Goal: Task Accomplishment & Management: Complete application form

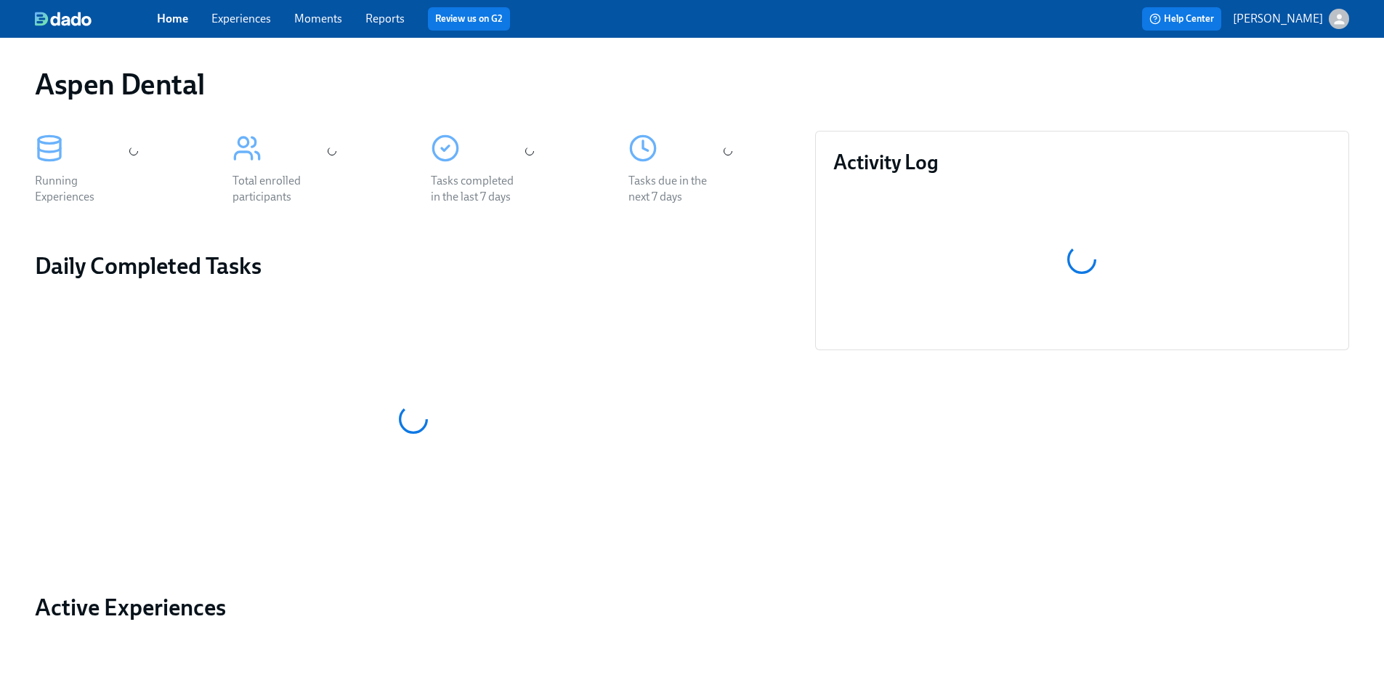
click at [388, 23] on link "Reports" at bounding box center [385, 19] width 39 height 14
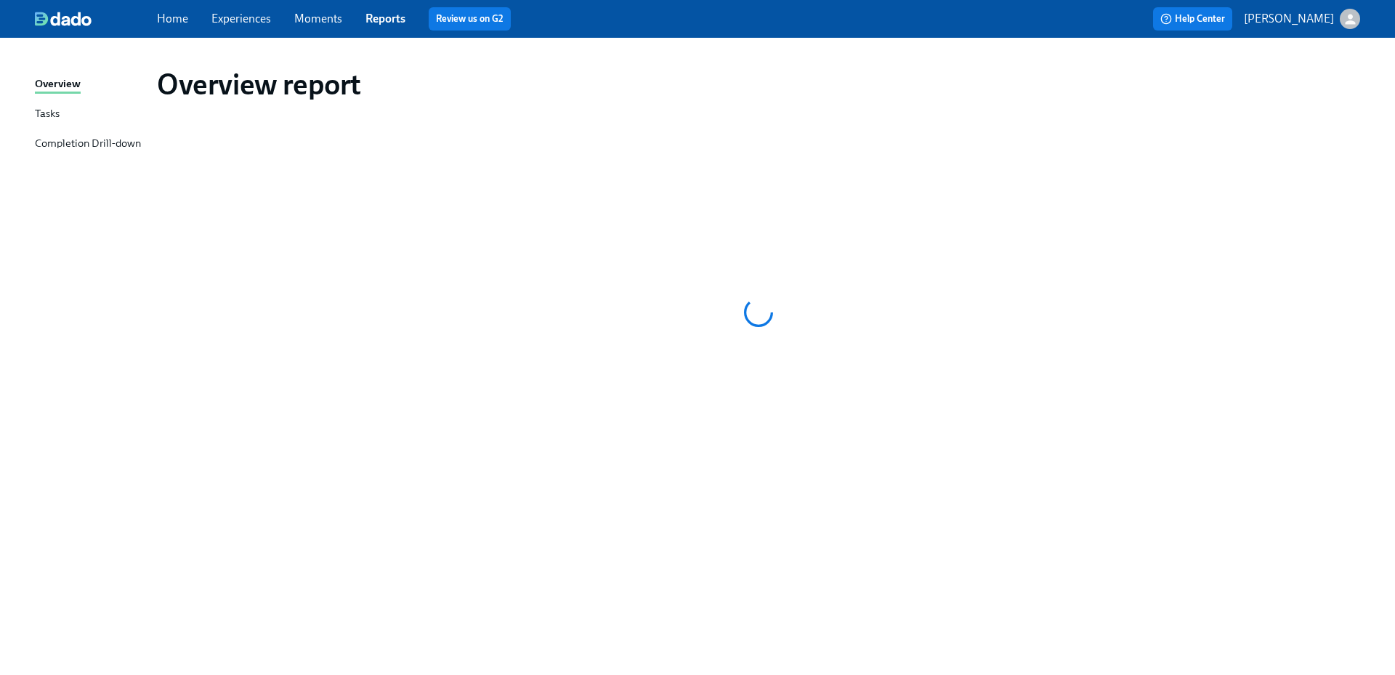
click at [78, 149] on div "Completion Drill-down" at bounding box center [88, 144] width 106 height 18
click at [179, 20] on link "Home" at bounding box center [172, 19] width 31 height 14
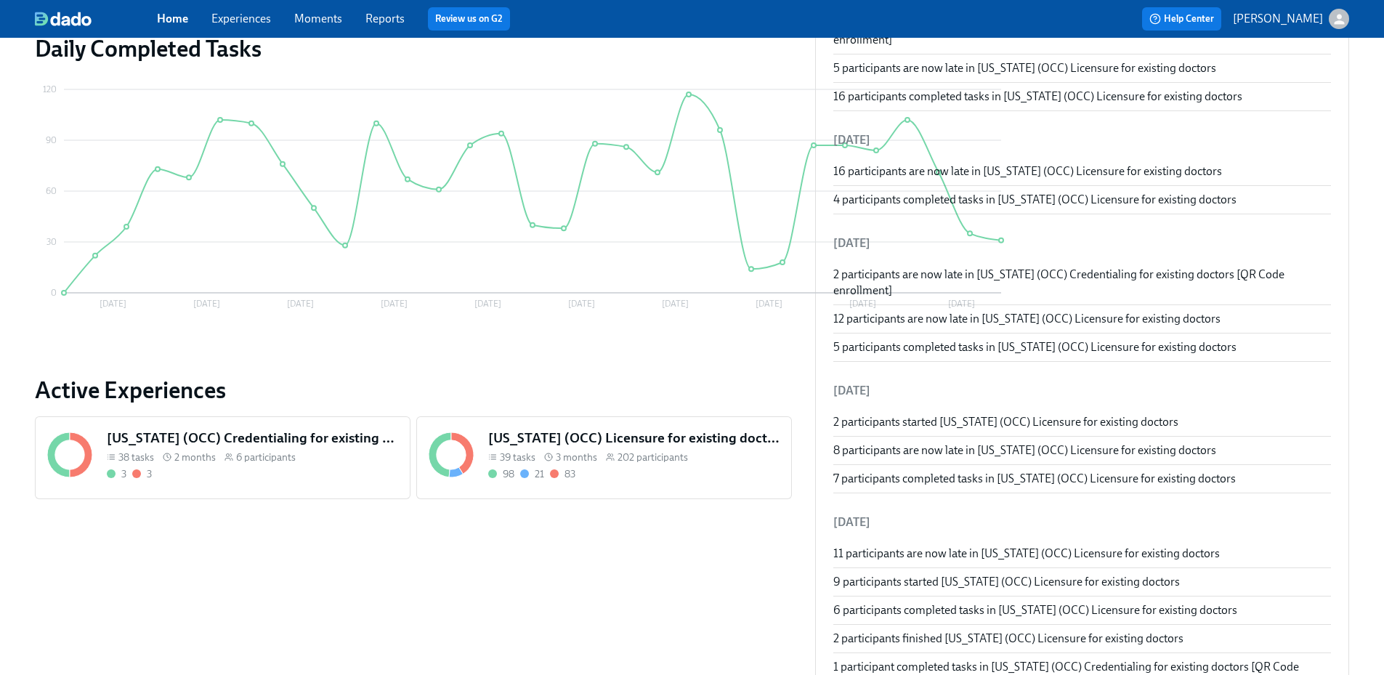
scroll to position [218, 0]
click at [539, 439] on h5 "[US_STATE] (OCC) Licensure for existing doctors" at bounding box center [633, 437] width 291 height 19
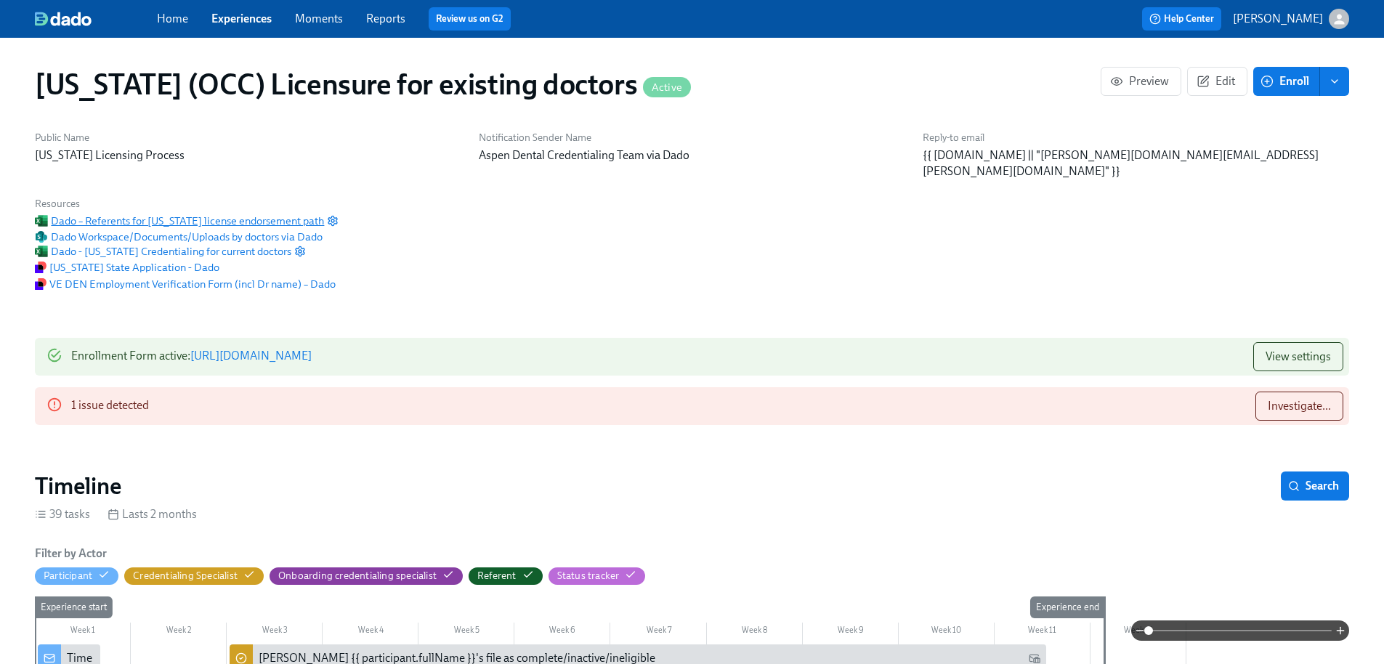
scroll to position [0, 17965]
click at [1268, 399] on span "Investigate..." at bounding box center [1299, 406] width 63 height 15
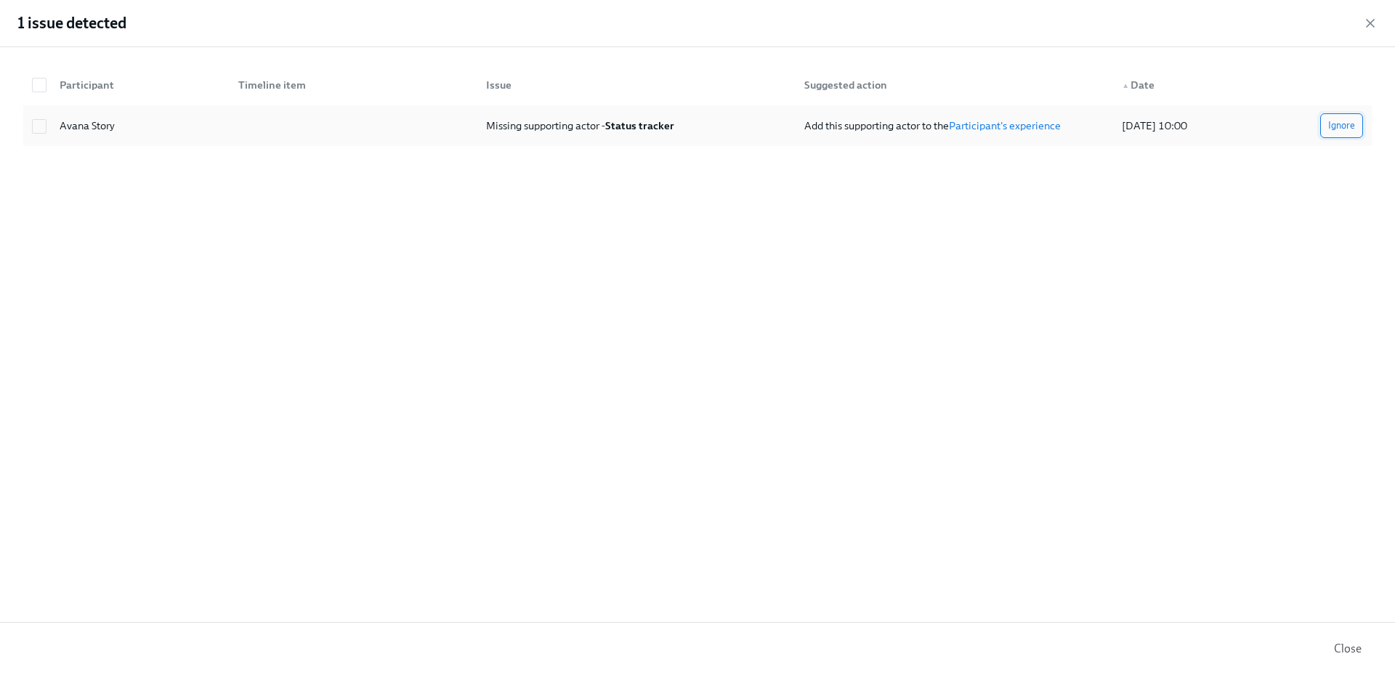
click at [1321, 126] on button "Ignore" at bounding box center [1342, 125] width 43 height 25
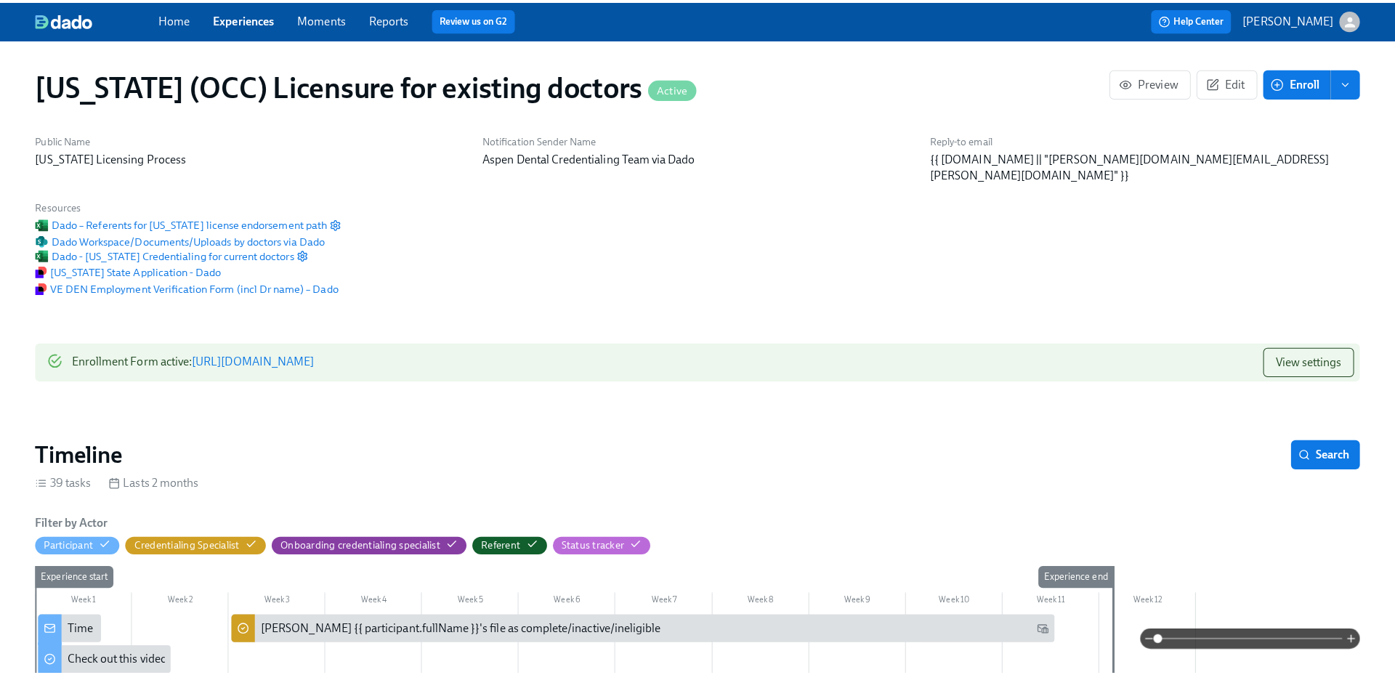
scroll to position [0, 17954]
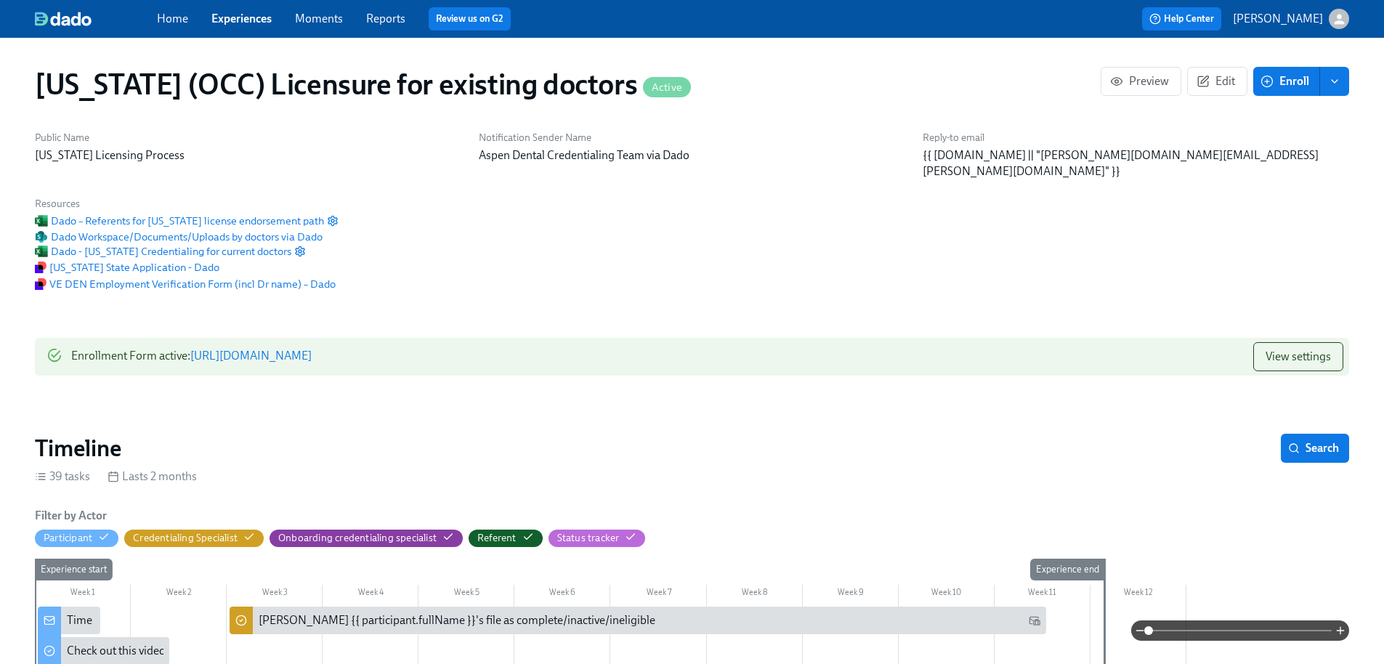
click at [1281, 85] on span "Enroll" at bounding box center [1287, 81] width 46 height 15
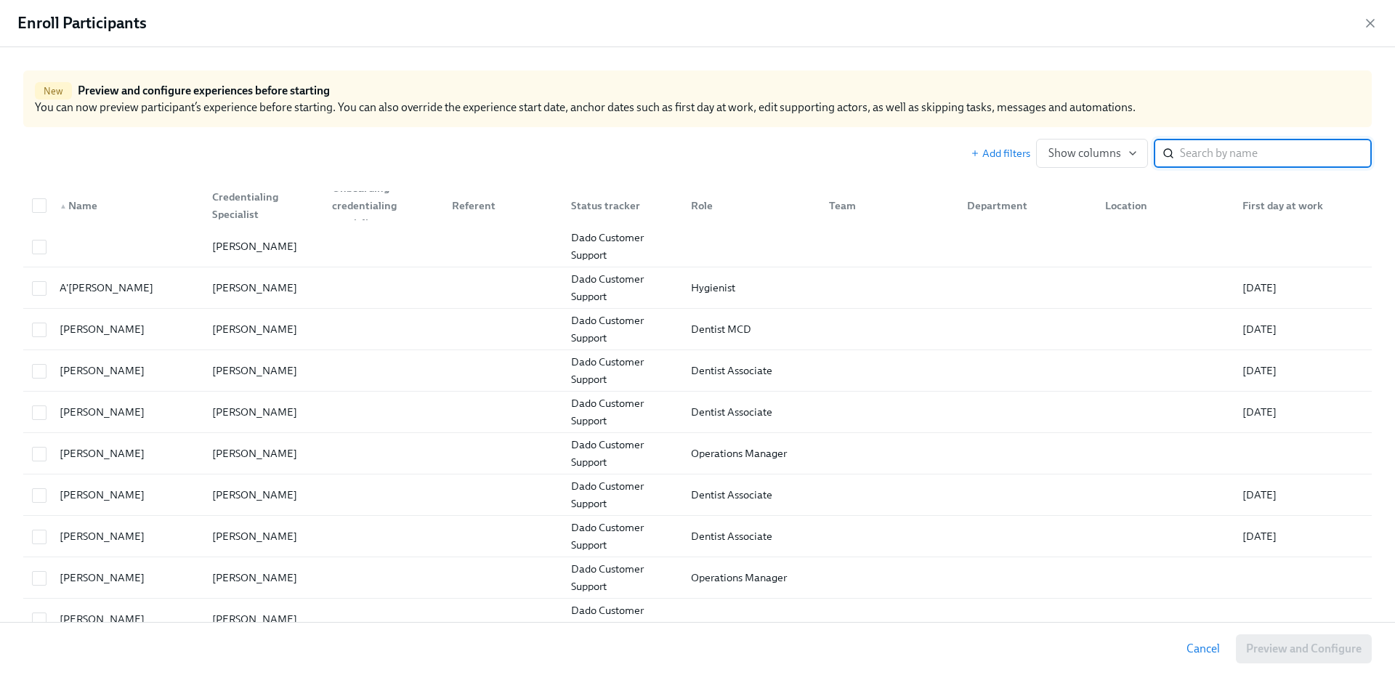
click at [1225, 157] on input "search" at bounding box center [1276, 153] width 192 height 29
paste input "[DEMOGRAPHIC_DATA]"
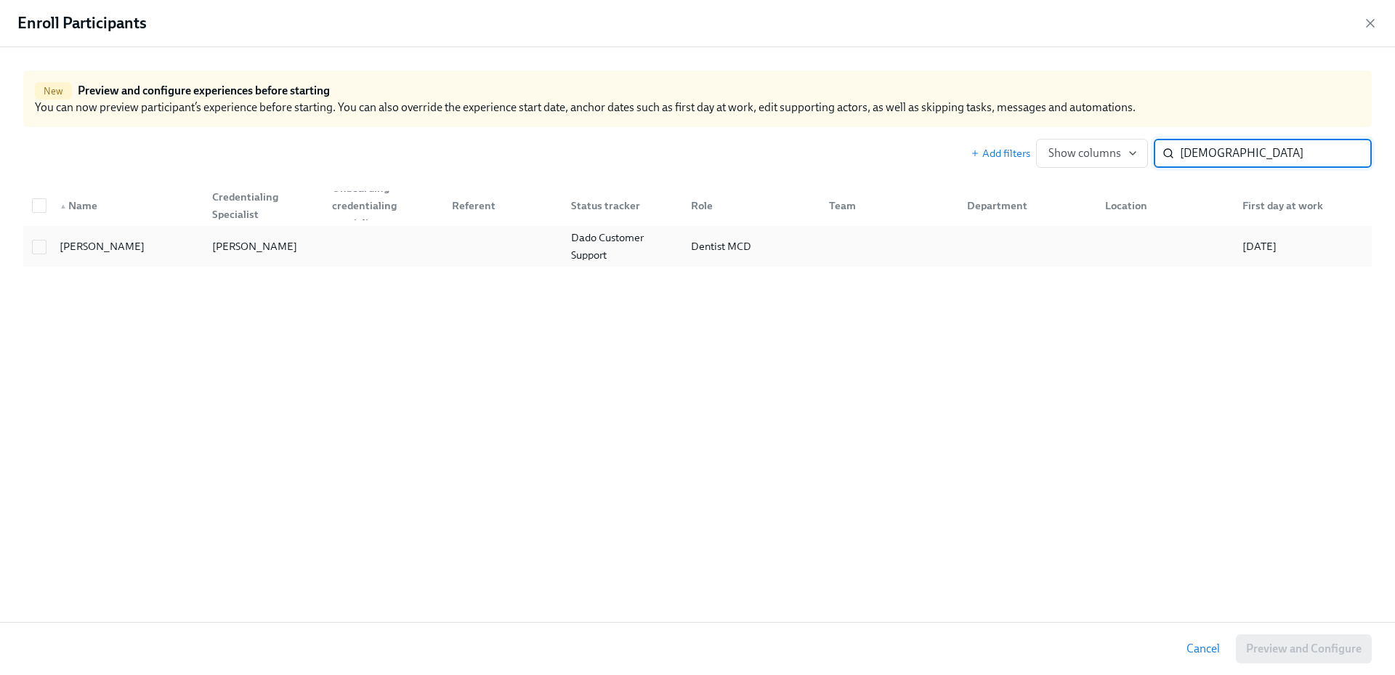
type input "[DEMOGRAPHIC_DATA]"
click at [74, 248] on div "[PERSON_NAME]" at bounding box center [102, 246] width 97 height 17
checkbox input "true"
drag, startPoint x: 1190, startPoint y: 161, endPoint x: 1173, endPoint y: 158, distance: 16.9
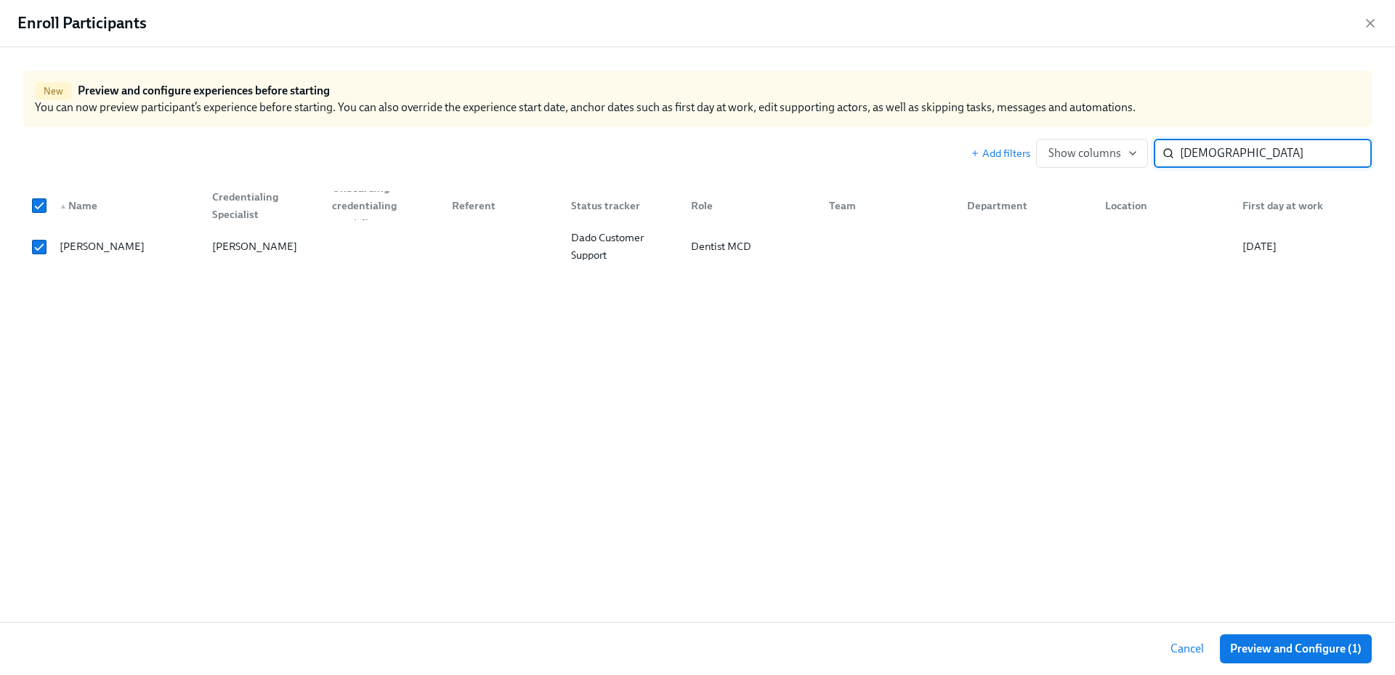
click at [1173, 158] on div "[PERSON_NAME] ​" at bounding box center [1263, 153] width 218 height 29
paste input "Dahshan"
type input "Dahshan"
checkbox input "false"
type input "Dahshan"
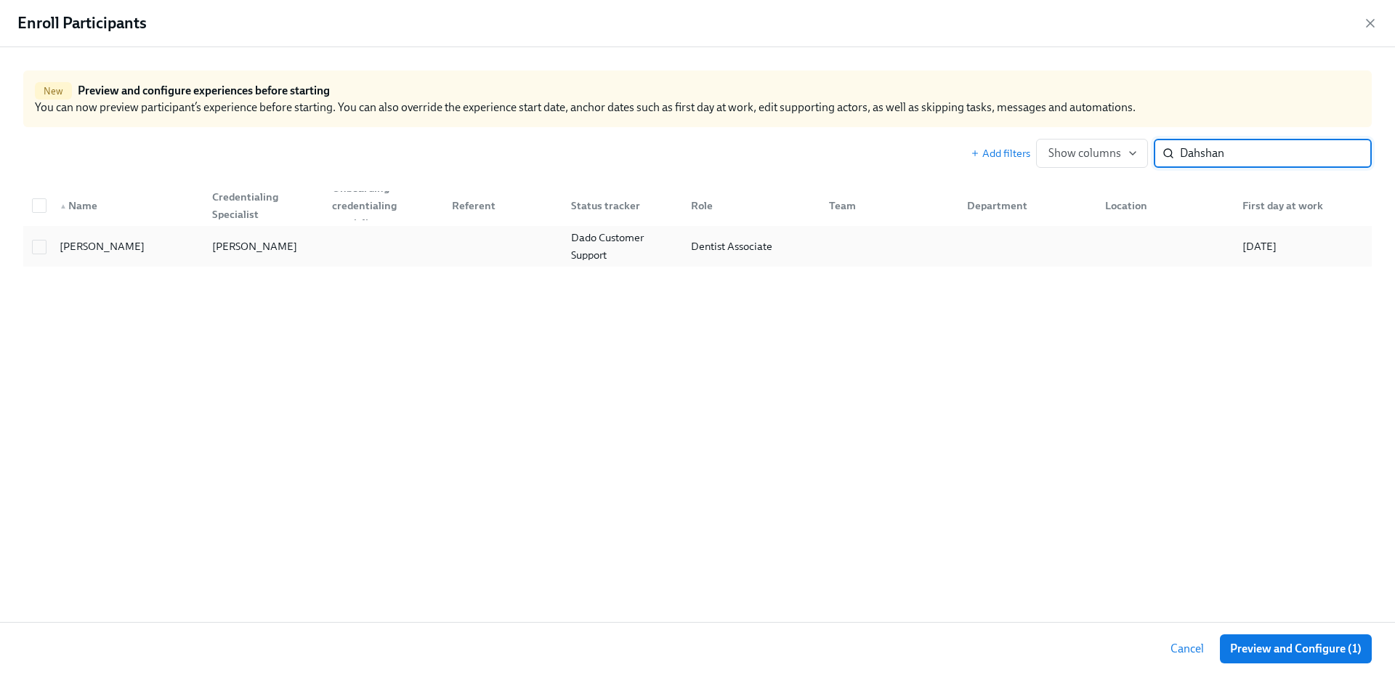
click at [278, 254] on div "[PERSON_NAME]" at bounding box center [261, 246] width 120 height 29
checkbox input "true"
drag, startPoint x: 1230, startPoint y: 156, endPoint x: 1142, endPoint y: 156, distance: 87.9
click at [1142, 156] on div "Add filters Show columns Dahshan ​" at bounding box center [1171, 153] width 401 height 29
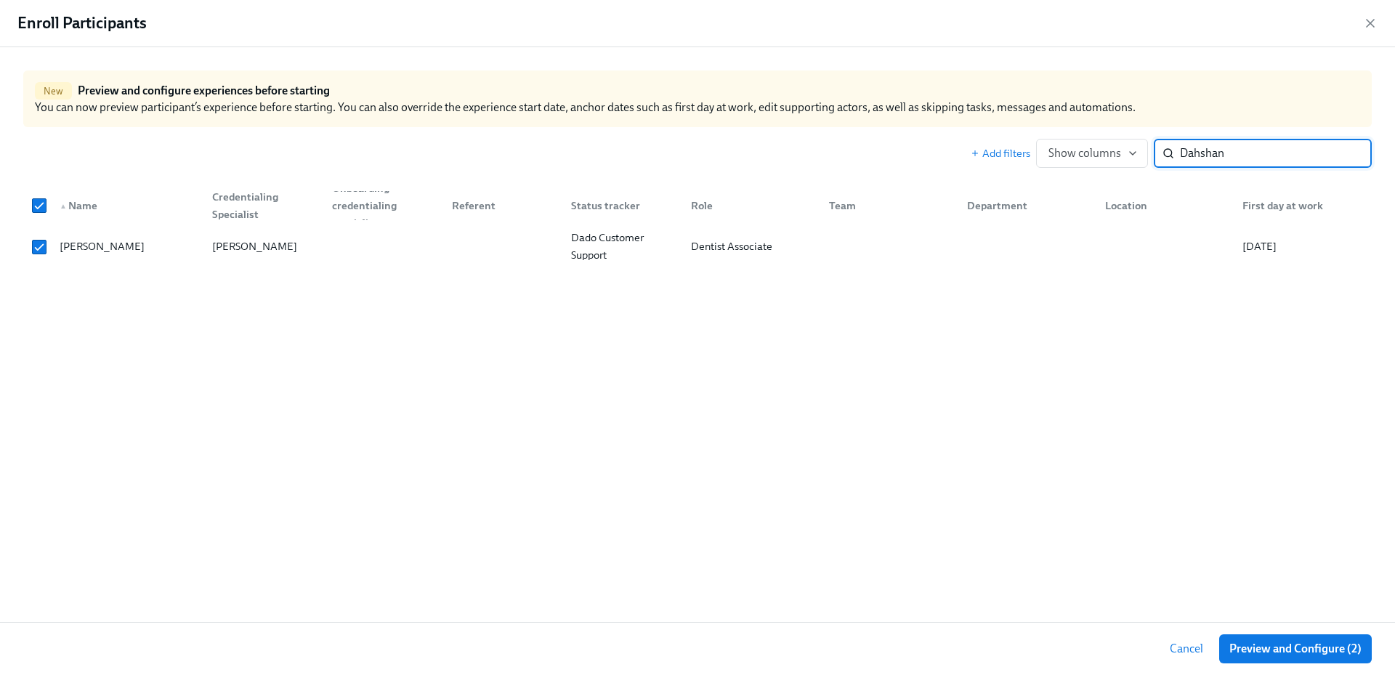
paste input "[PERSON_NAME]"
type input "[PERSON_NAME]"
checkbox input "false"
type input "[PERSON_NAME]"
click at [466, 249] on div at bounding box center [500, 246] width 120 height 29
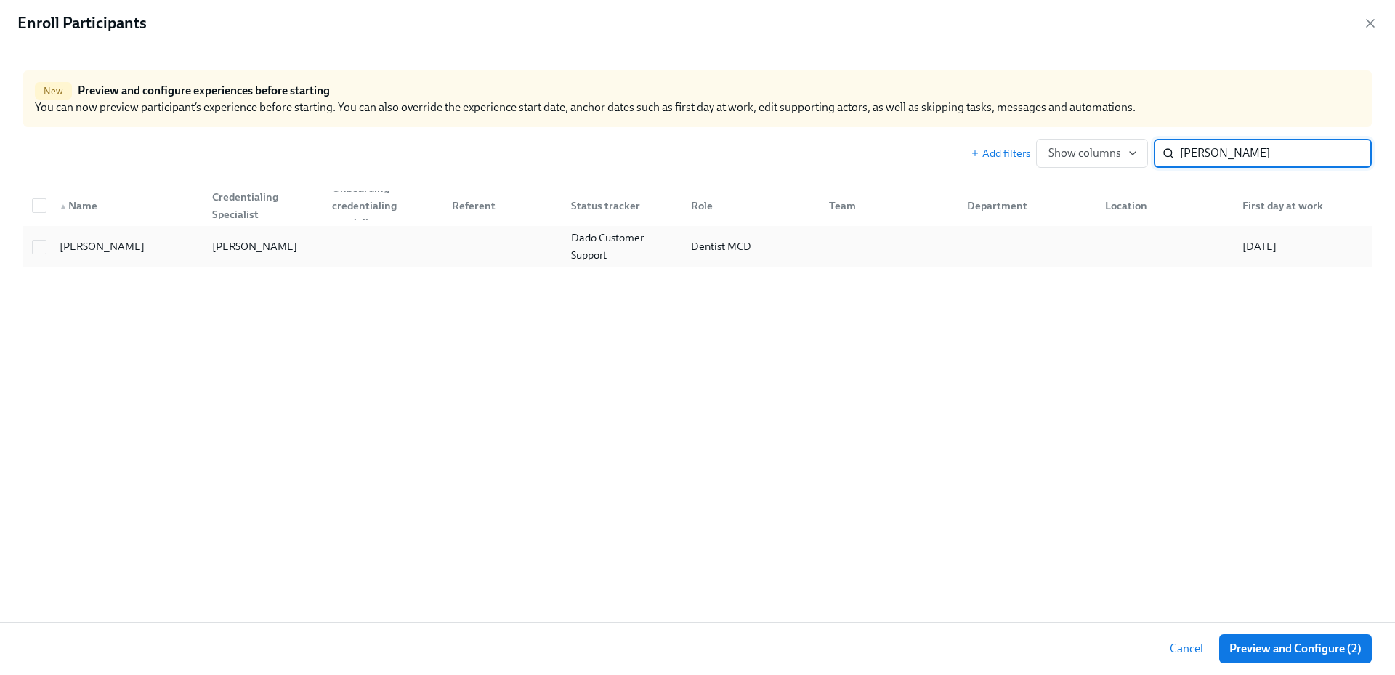
checkbox input "true"
drag, startPoint x: 1236, startPoint y: 150, endPoint x: 1156, endPoint y: 155, distance: 79.3
click at [1156, 155] on div "[PERSON_NAME] ​" at bounding box center [1263, 153] width 218 height 29
paste input "Amber"
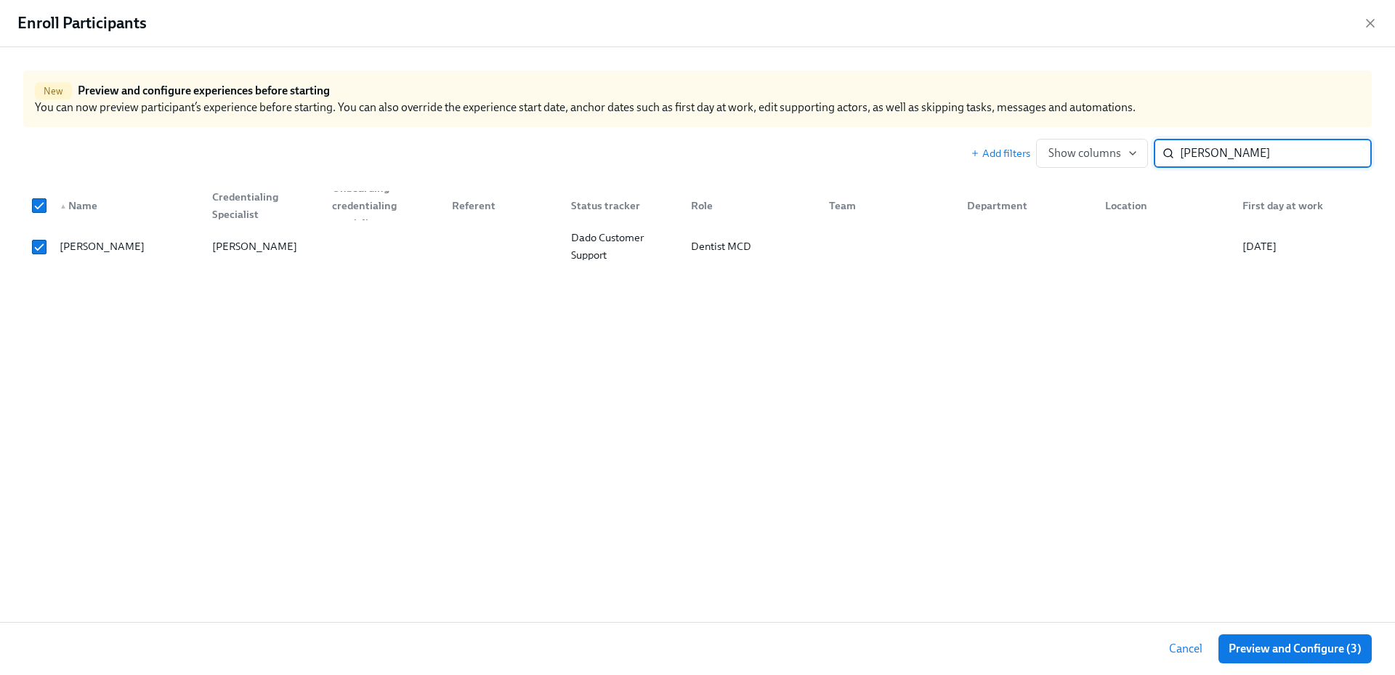
type input "Amber"
checkbox input "false"
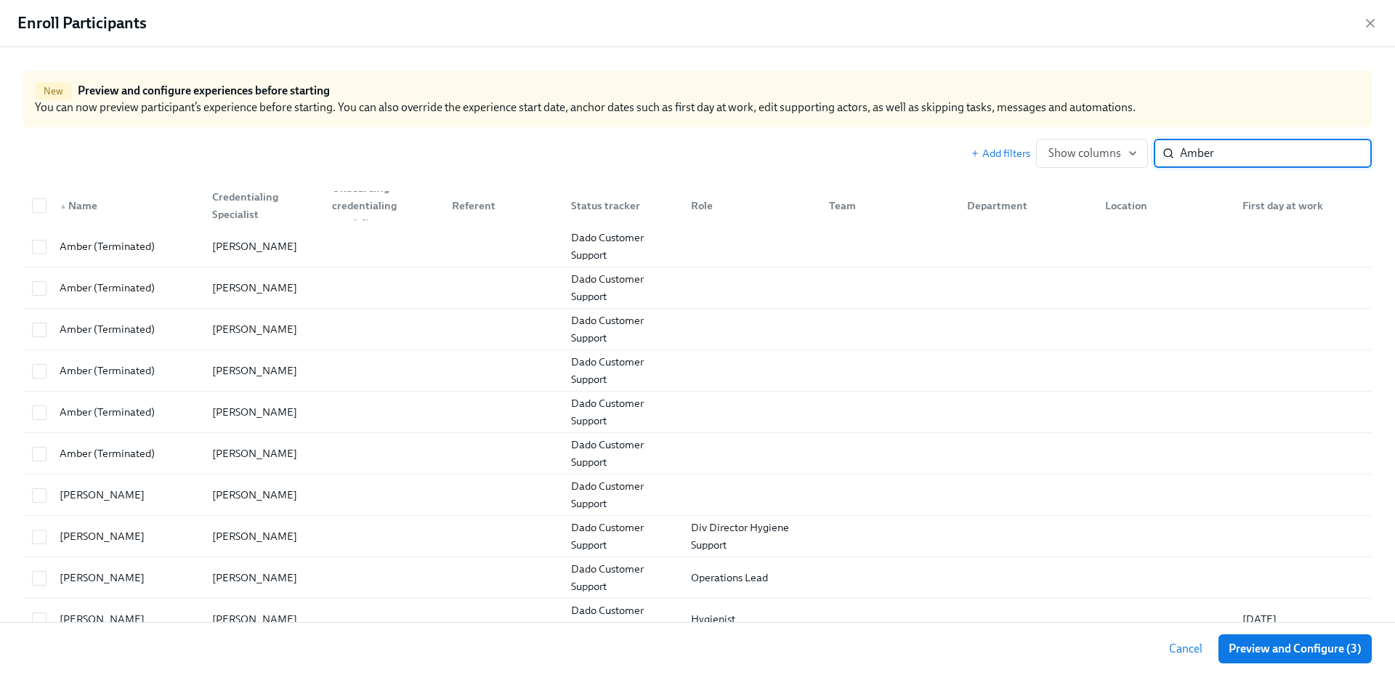
drag, startPoint x: 1204, startPoint y: 149, endPoint x: 1156, endPoint y: 153, distance: 47.4
click at [1156, 153] on div "Amber ​" at bounding box center [1263, 153] width 218 height 29
paste input "La'Sha Harried"
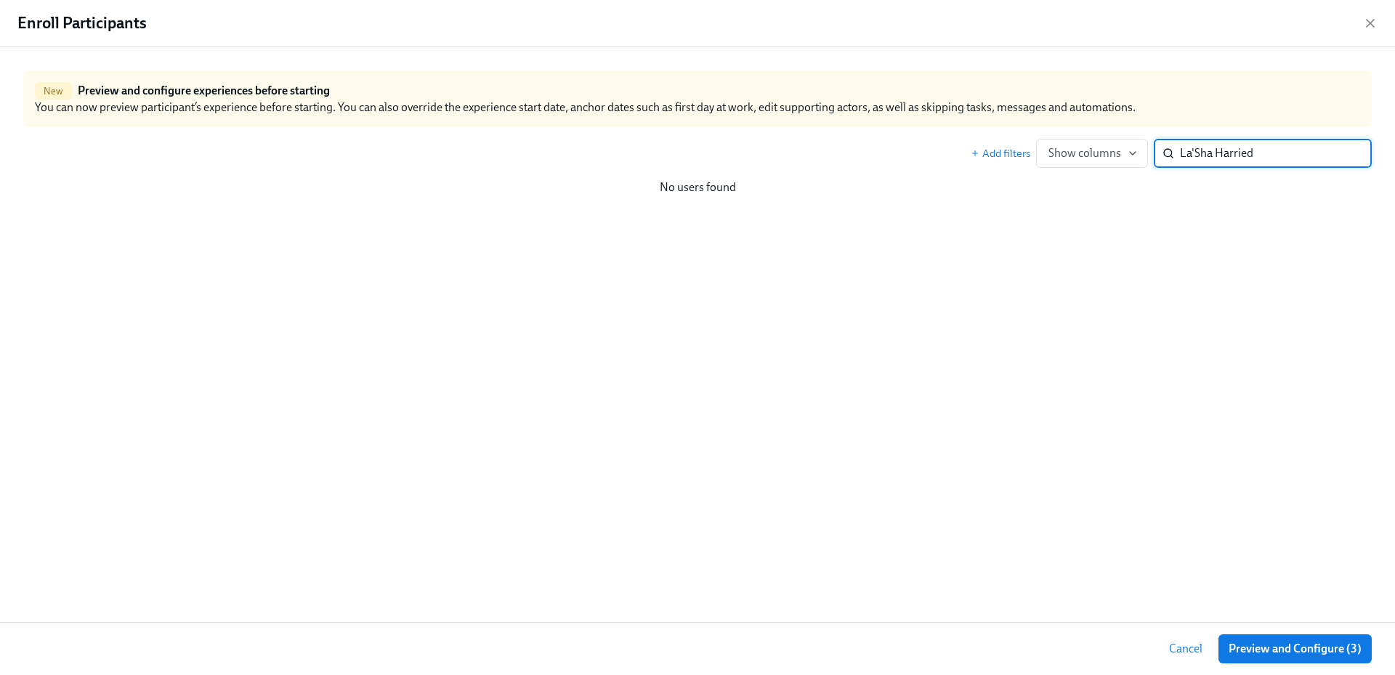
drag, startPoint x: 1222, startPoint y: 156, endPoint x: 1150, endPoint y: 161, distance: 72.2
click at [1150, 161] on div "Add filters Show columns La'Sha Harried ​" at bounding box center [1171, 153] width 401 height 29
click at [1212, 153] on input "La'Sha Harried" at bounding box center [1276, 153] width 192 height 29
drag, startPoint x: 1217, startPoint y: 153, endPoint x: 1178, endPoint y: 159, distance: 39.7
click at [1178, 159] on div "La'Sha Harried ​" at bounding box center [1263, 153] width 218 height 29
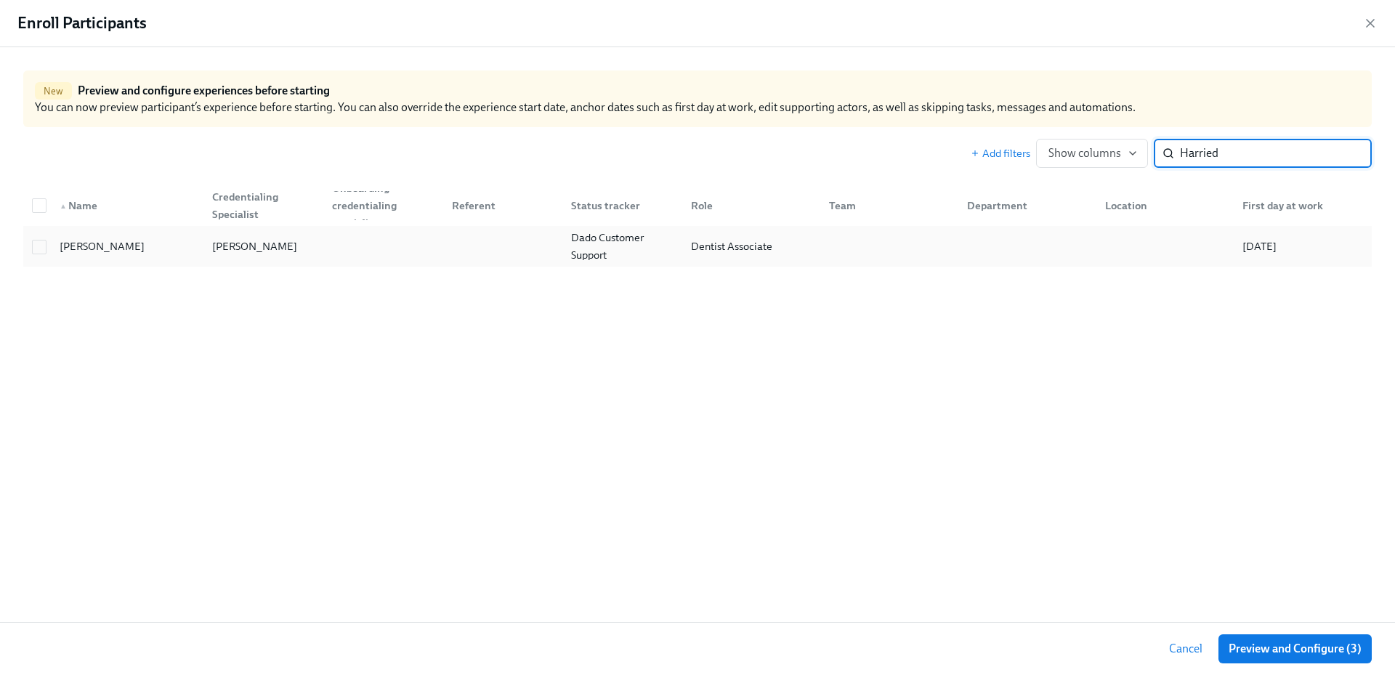
type input "Harried"
click at [334, 243] on div at bounding box center [381, 246] width 120 height 29
checkbox input "true"
drag, startPoint x: 1191, startPoint y: 152, endPoint x: 1163, endPoint y: 153, distance: 28.4
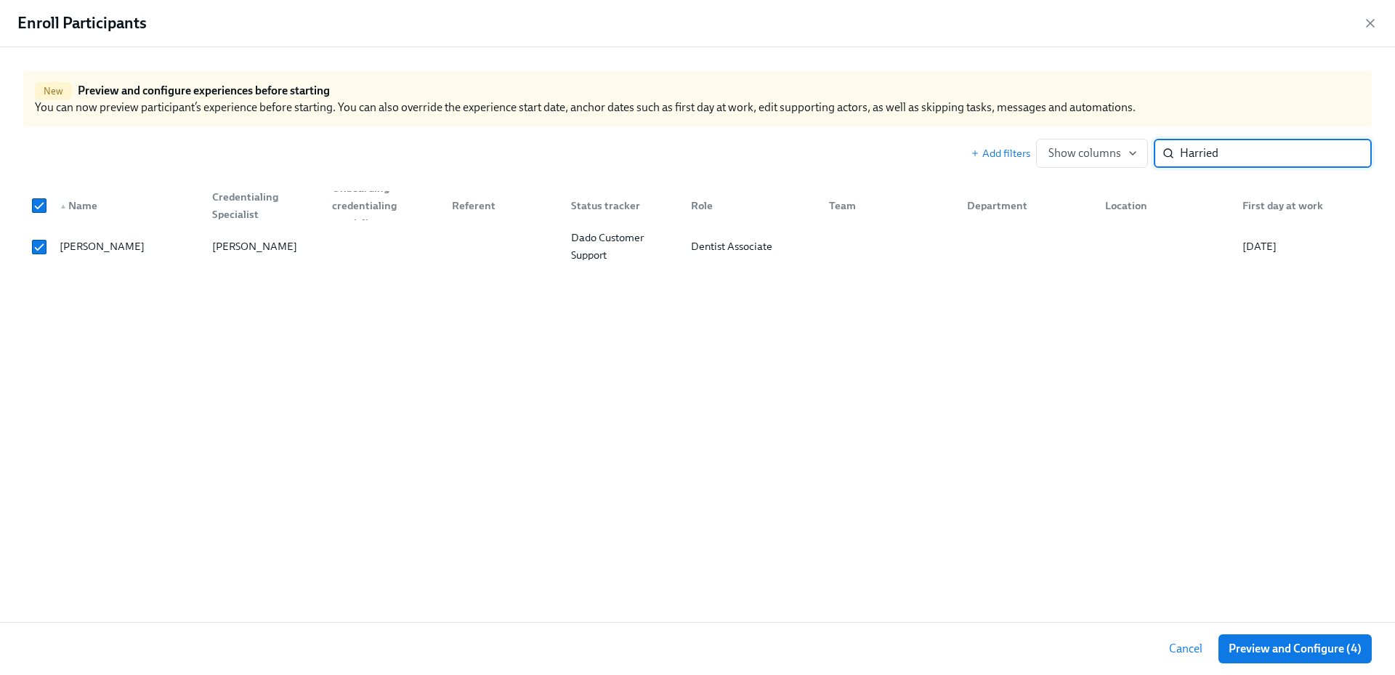
click at [1163, 153] on div "Harried ​" at bounding box center [1263, 153] width 218 height 29
paste input "Medley"
type input "Medley"
checkbox input "false"
type input "Medley"
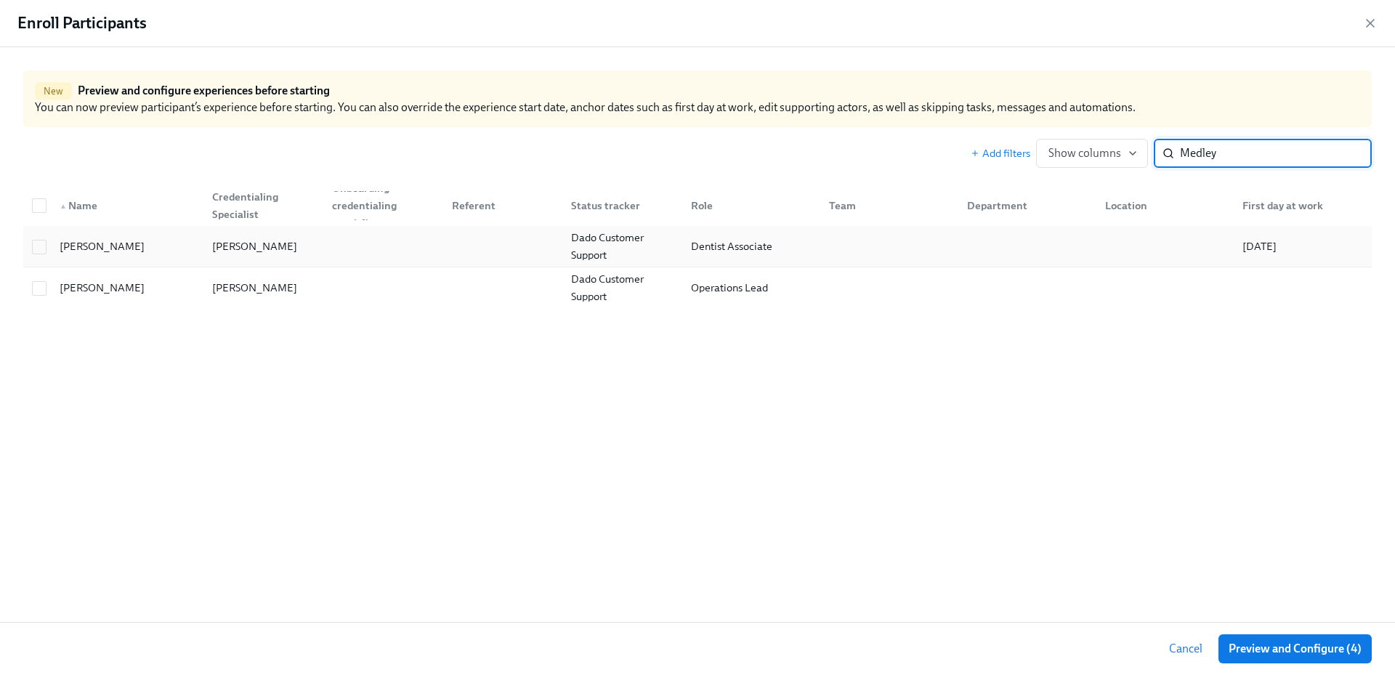
click at [433, 248] on div at bounding box center [381, 246] width 120 height 29
checkbox input "true"
drag, startPoint x: 1233, startPoint y: 159, endPoint x: 1160, endPoint y: 153, distance: 72.9
click at [1160, 153] on div "Medley ​" at bounding box center [1263, 153] width 218 height 29
paste input "[PERSON_NAME]"
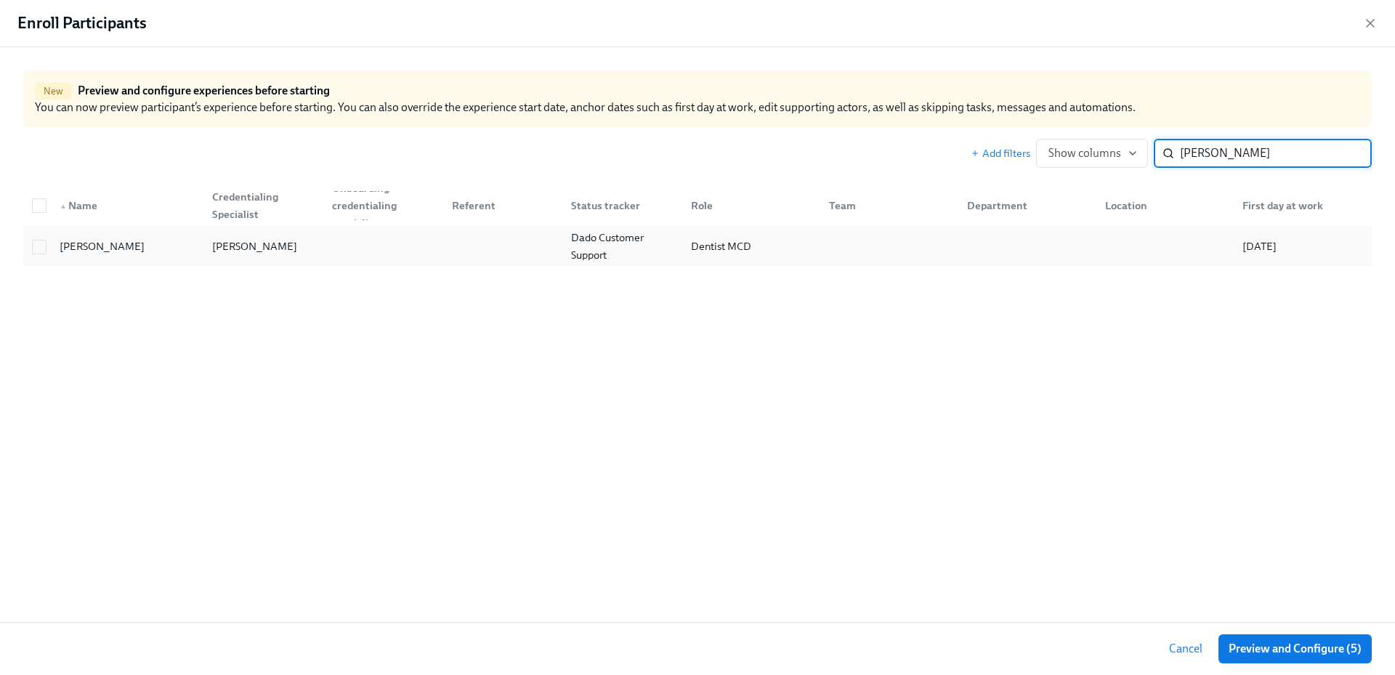
type input "[PERSON_NAME]"
click at [337, 250] on div at bounding box center [381, 246] width 120 height 29
checkbox input "true"
drag, startPoint x: 1257, startPoint y: 149, endPoint x: 1166, endPoint y: 150, distance: 91.6
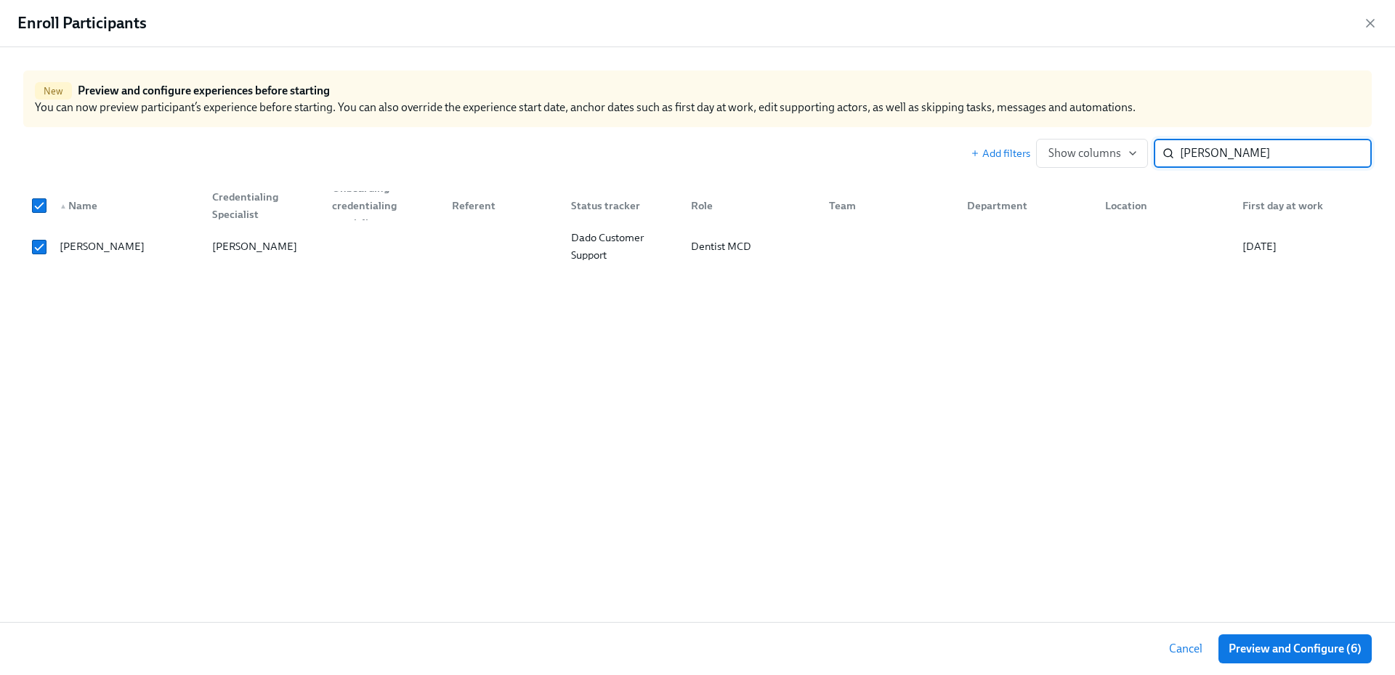
click at [1166, 150] on div "[PERSON_NAME] ​" at bounding box center [1263, 153] width 218 height 29
paste input "[PERSON_NAME]"
type input "[PERSON_NAME]"
checkbox input "false"
type input "[PERSON_NAME]"
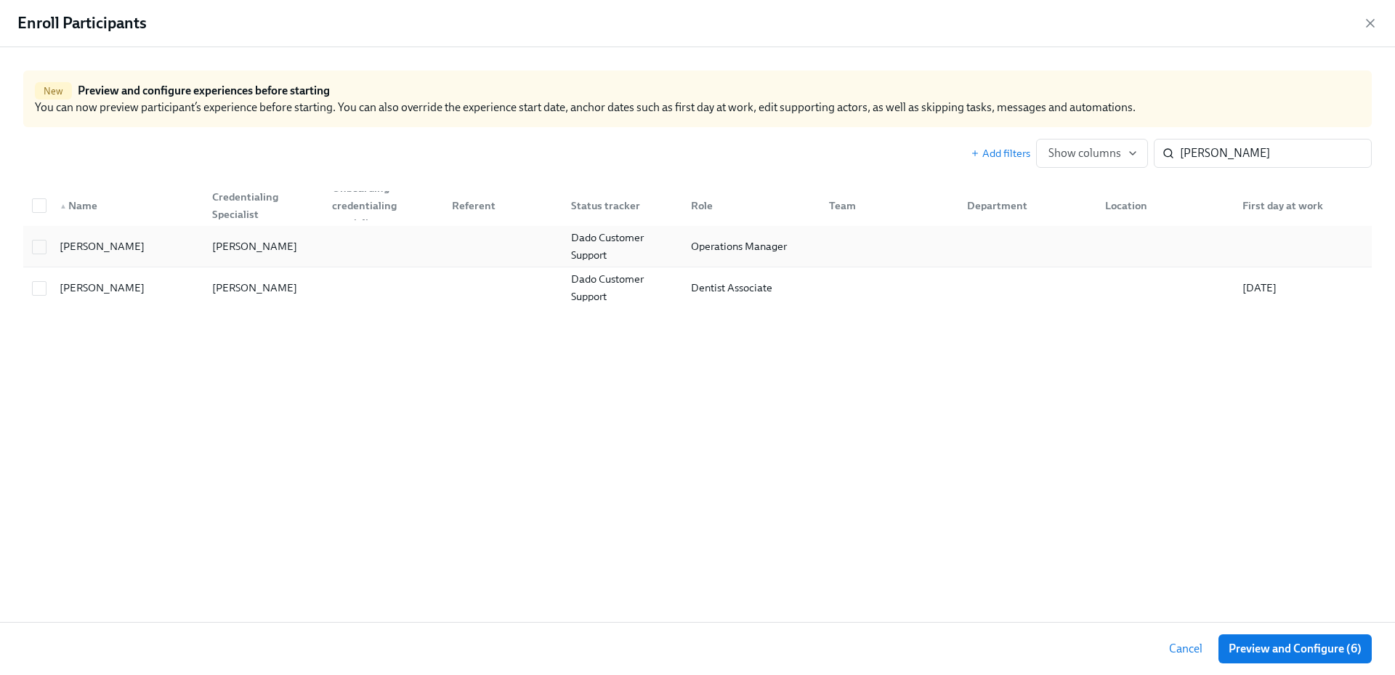
click at [248, 262] on div "[PERSON_NAME] [PERSON_NAME] Customer Support Operations Manager" at bounding box center [697, 246] width 1349 height 41
checkbox input "false"
click at [255, 291] on div "[PERSON_NAME]" at bounding box center [254, 287] width 97 height 17
checkbox input "true"
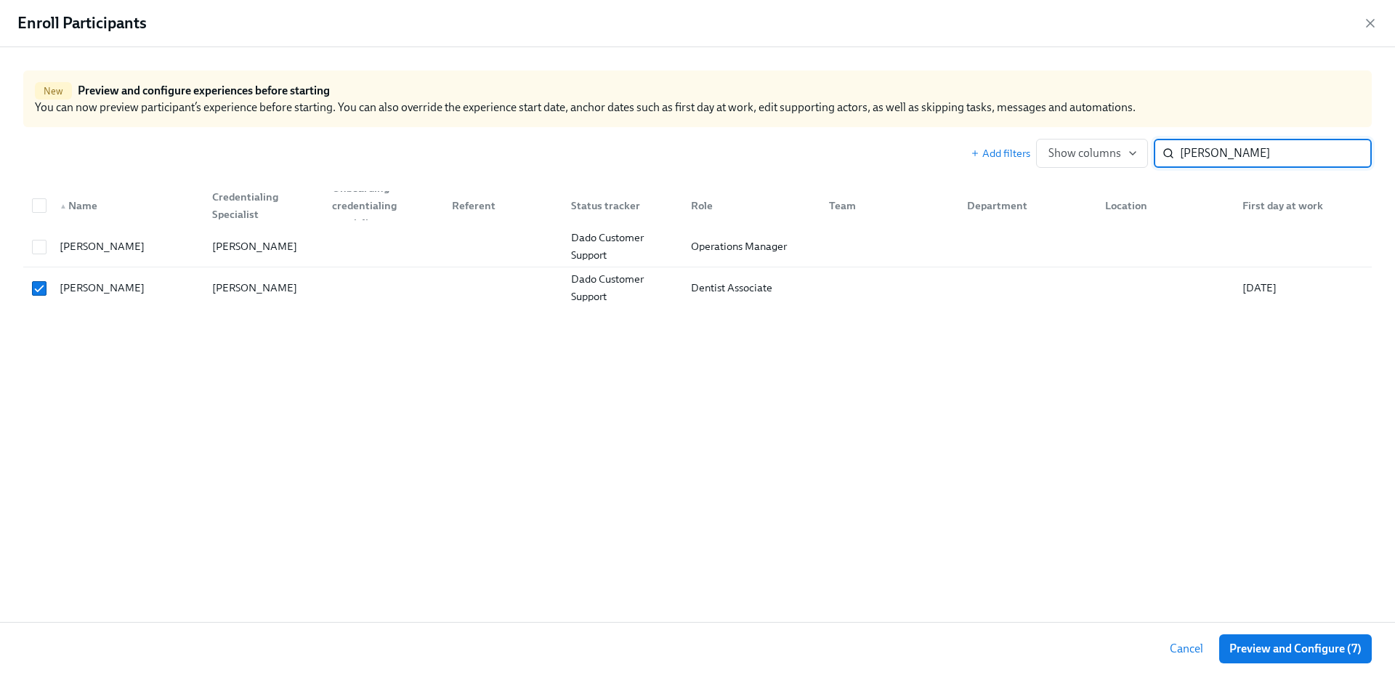
click at [1175, 150] on div "[PERSON_NAME] ​" at bounding box center [1263, 153] width 218 height 29
paste input "[PERSON_NAME]"
type input "[PERSON_NAME]"
click at [251, 290] on div "[PERSON_NAME]" at bounding box center [254, 287] width 97 height 17
checkbox input "true"
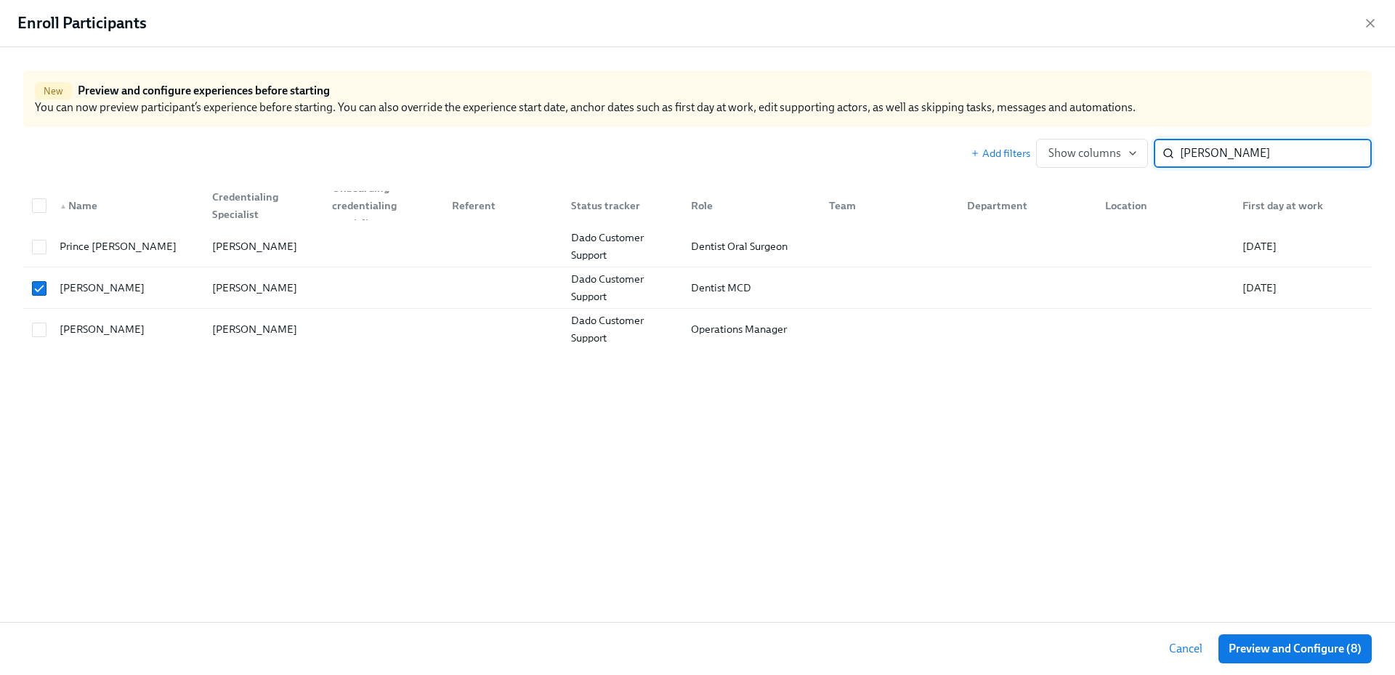
drag, startPoint x: 1180, startPoint y: 145, endPoint x: 1161, endPoint y: 145, distance: 18.9
click at [1161, 145] on div "[PERSON_NAME] ​" at bounding box center [1263, 153] width 218 height 29
paste input "Frei"
type input "Frei"
click at [382, 327] on div at bounding box center [381, 329] width 120 height 29
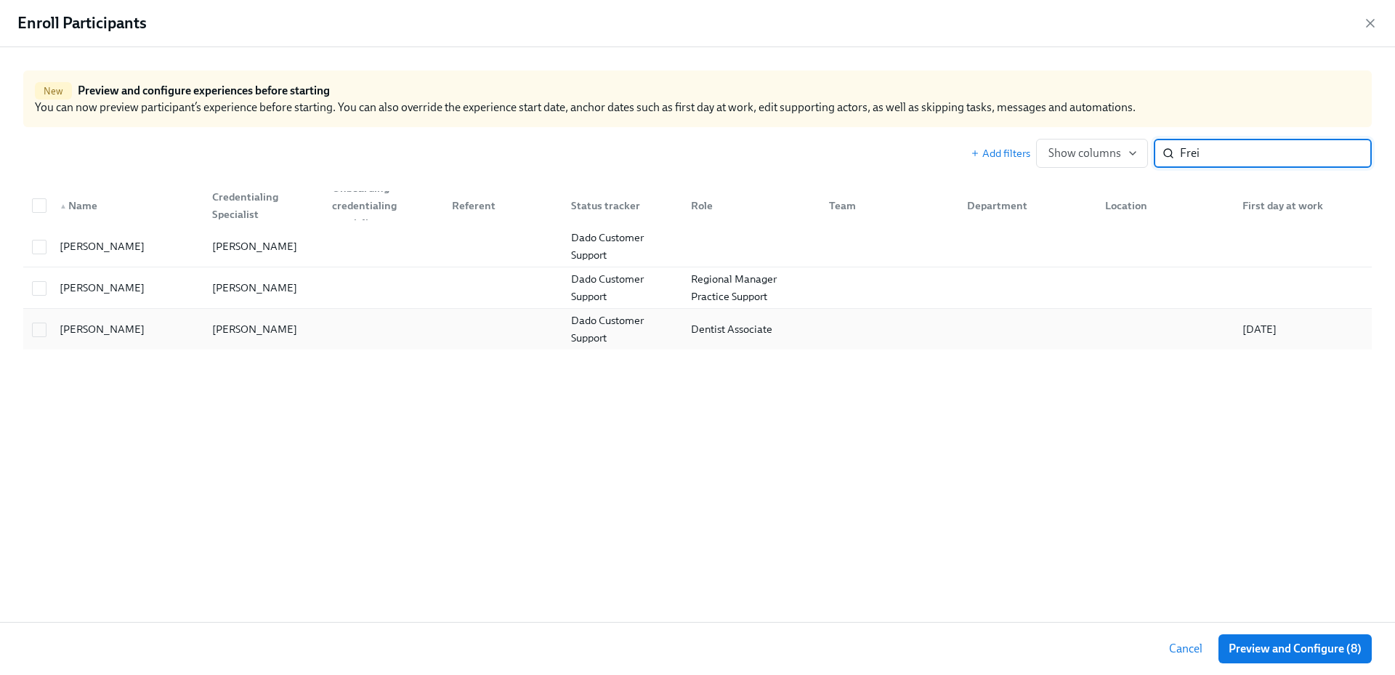
checkbox input "true"
drag, startPoint x: 1224, startPoint y: 155, endPoint x: 1159, endPoint y: 153, distance: 64.7
click at [1159, 153] on div "Frei ​" at bounding box center [1263, 153] width 218 height 29
drag, startPoint x: 1180, startPoint y: 153, endPoint x: 1198, endPoint y: 154, distance: 18.2
click at [1198, 153] on input "Frei" at bounding box center [1276, 153] width 192 height 29
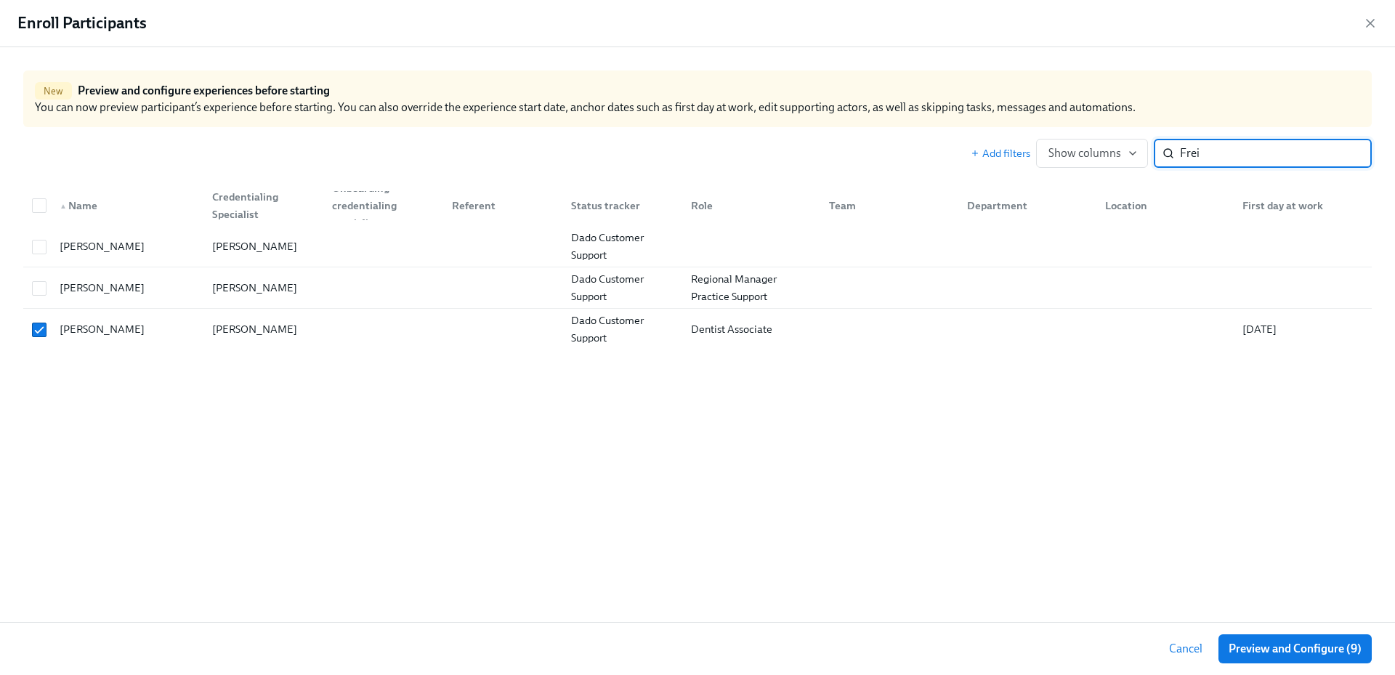
click at [1225, 156] on input "Frei" at bounding box center [1276, 153] width 192 height 29
drag, startPoint x: 1210, startPoint y: 156, endPoint x: 1180, endPoint y: 156, distance: 29.8
click at [1180, 156] on input "Frei" at bounding box center [1276, 153] width 192 height 29
paste input "[PERSON_NAME]"
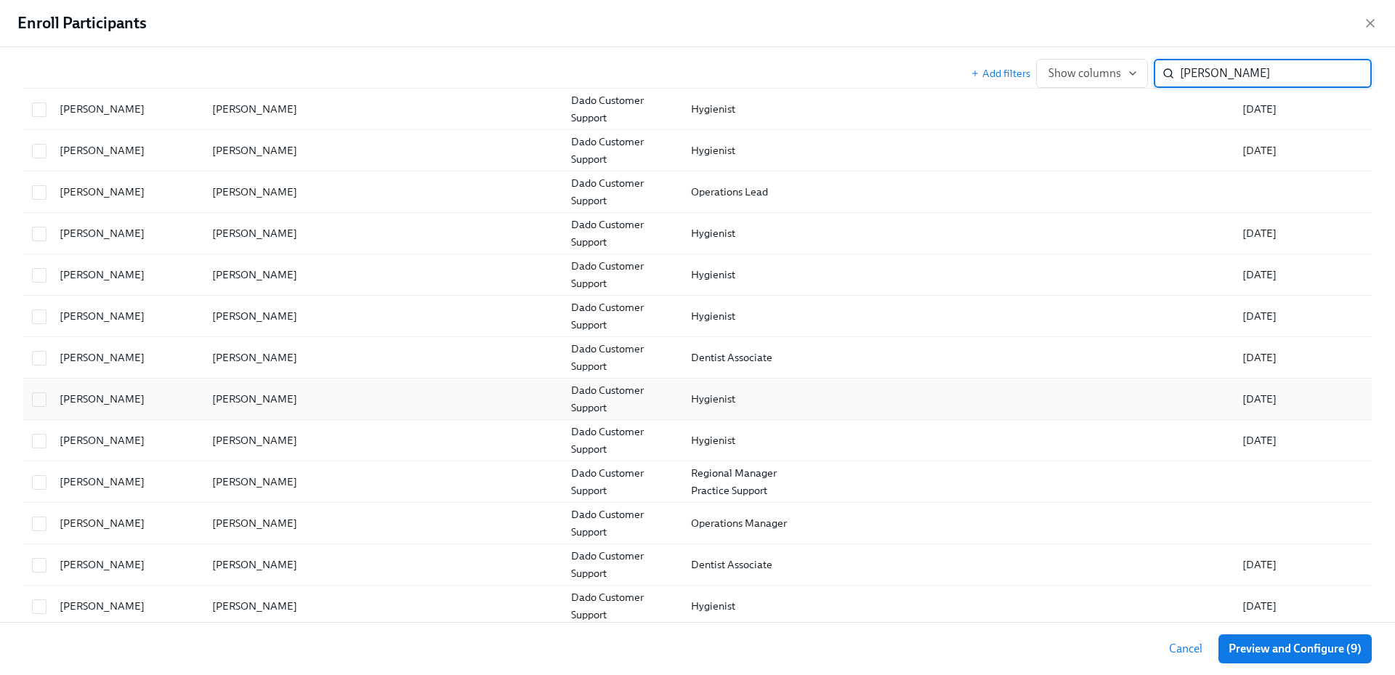
scroll to position [248, 0]
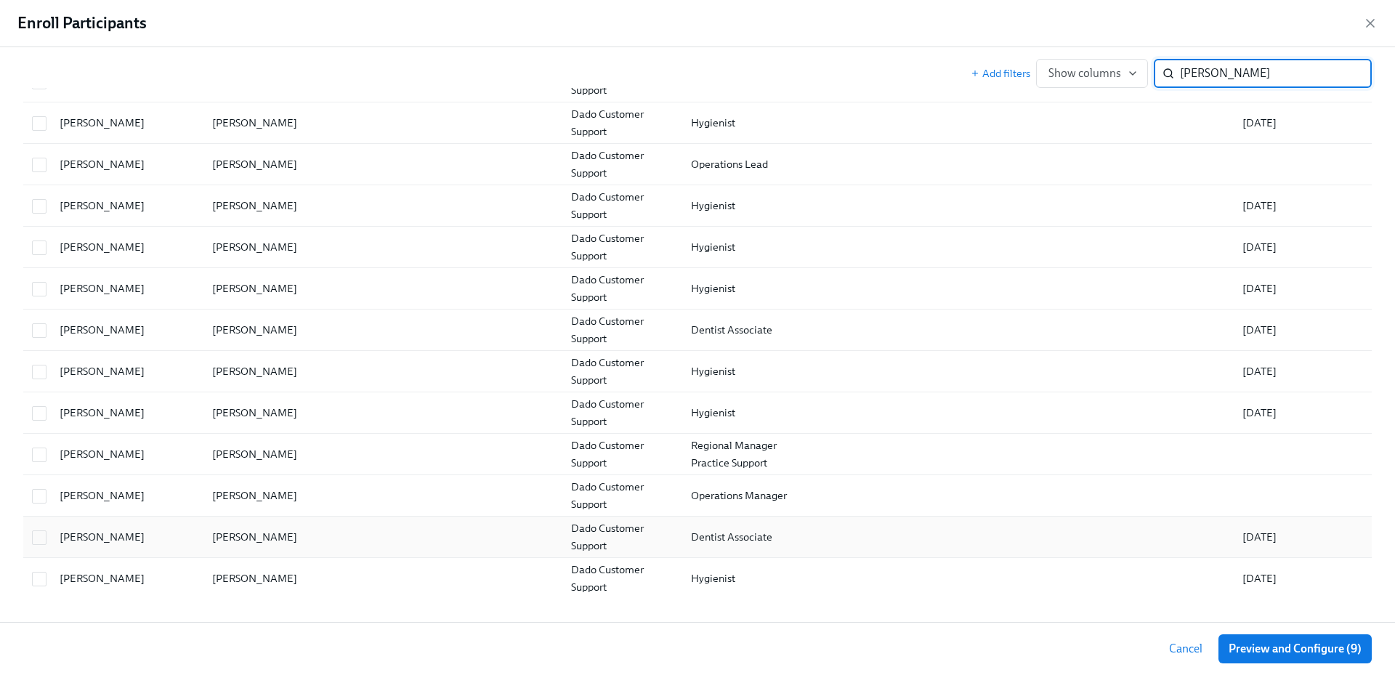
type input "[PERSON_NAME]"
click at [507, 548] on div at bounding box center [500, 537] width 120 height 29
checkbox input "true"
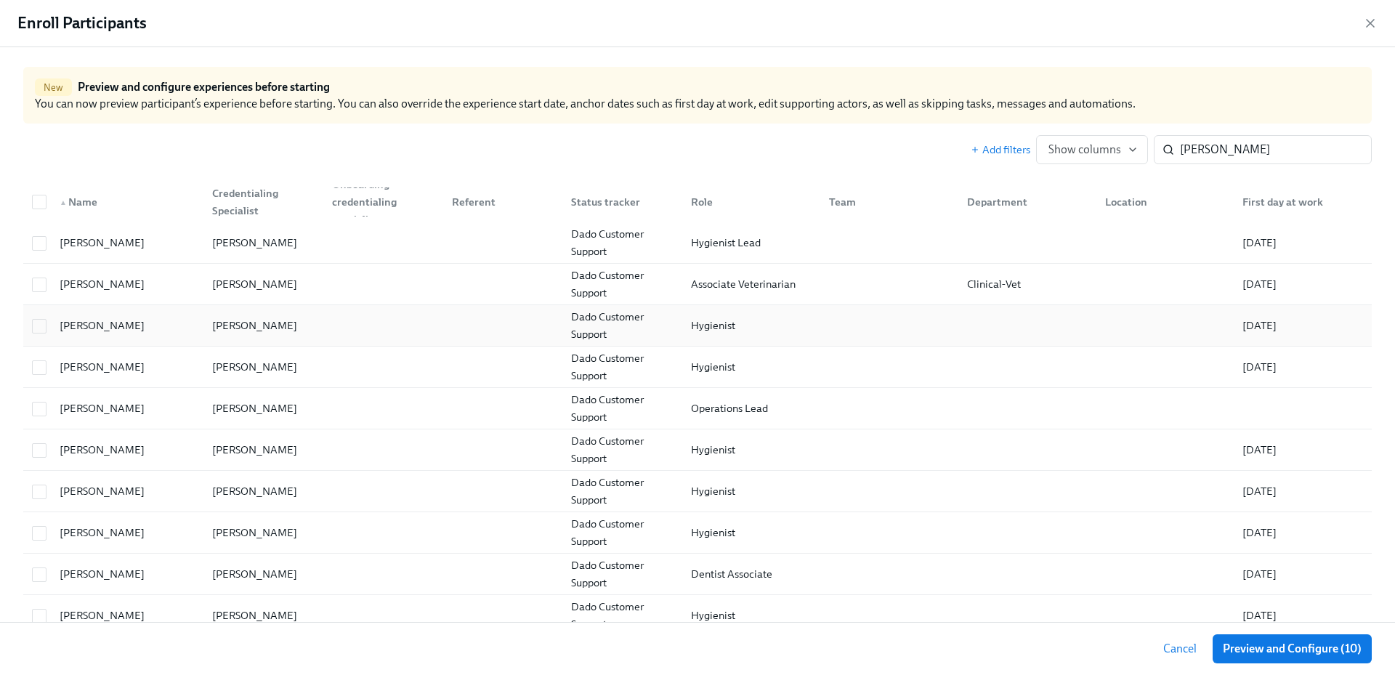
scroll to position [0, 0]
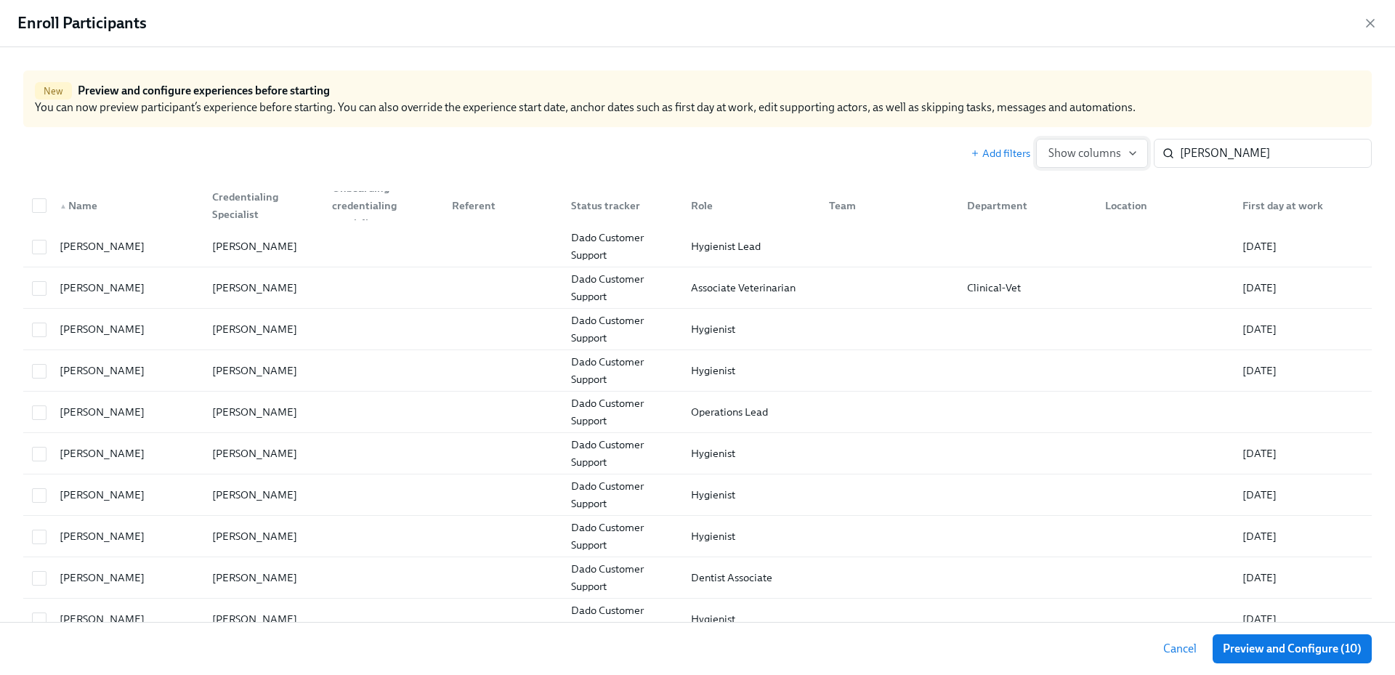
click at [1133, 148] on div "Add filters Show columns [PERSON_NAME] ​" at bounding box center [1171, 153] width 401 height 29
paste input "[PERSON_NAME]"
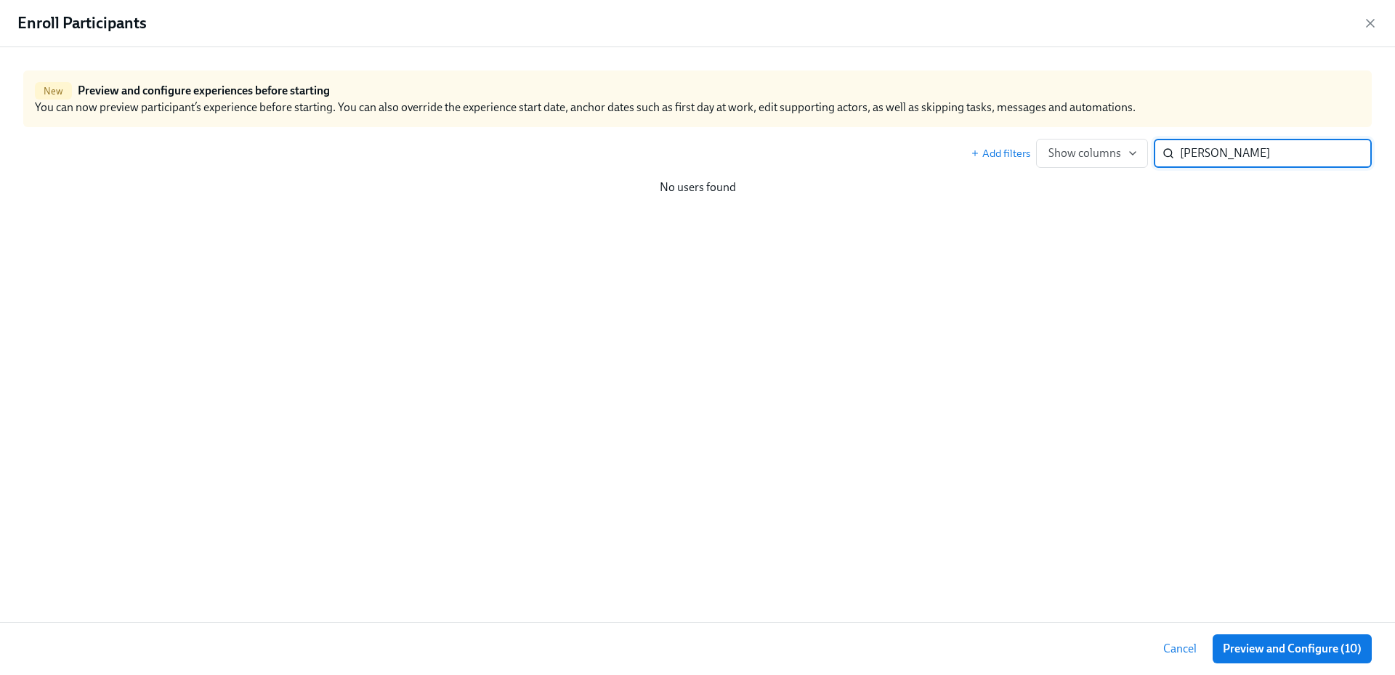
drag, startPoint x: 1217, startPoint y: 153, endPoint x: 1202, endPoint y: 153, distance: 15.3
click at [1202, 153] on input "[PERSON_NAME]" at bounding box center [1276, 153] width 192 height 29
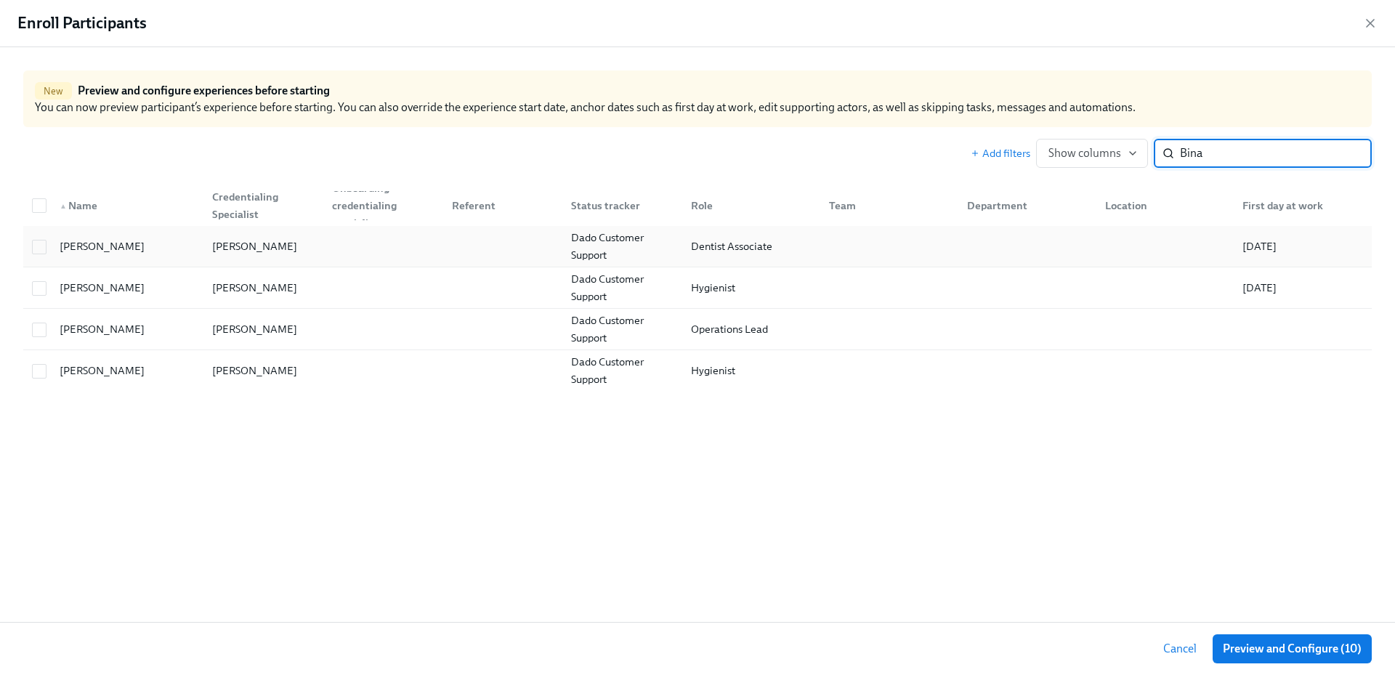
type input "Bina"
click at [177, 251] on div "[PERSON_NAME]" at bounding box center [124, 246] width 153 height 29
checkbox input "true"
drag, startPoint x: 1210, startPoint y: 155, endPoint x: 1161, endPoint y: 154, distance: 49.4
click at [1161, 154] on div "Bina ​" at bounding box center [1263, 153] width 218 height 29
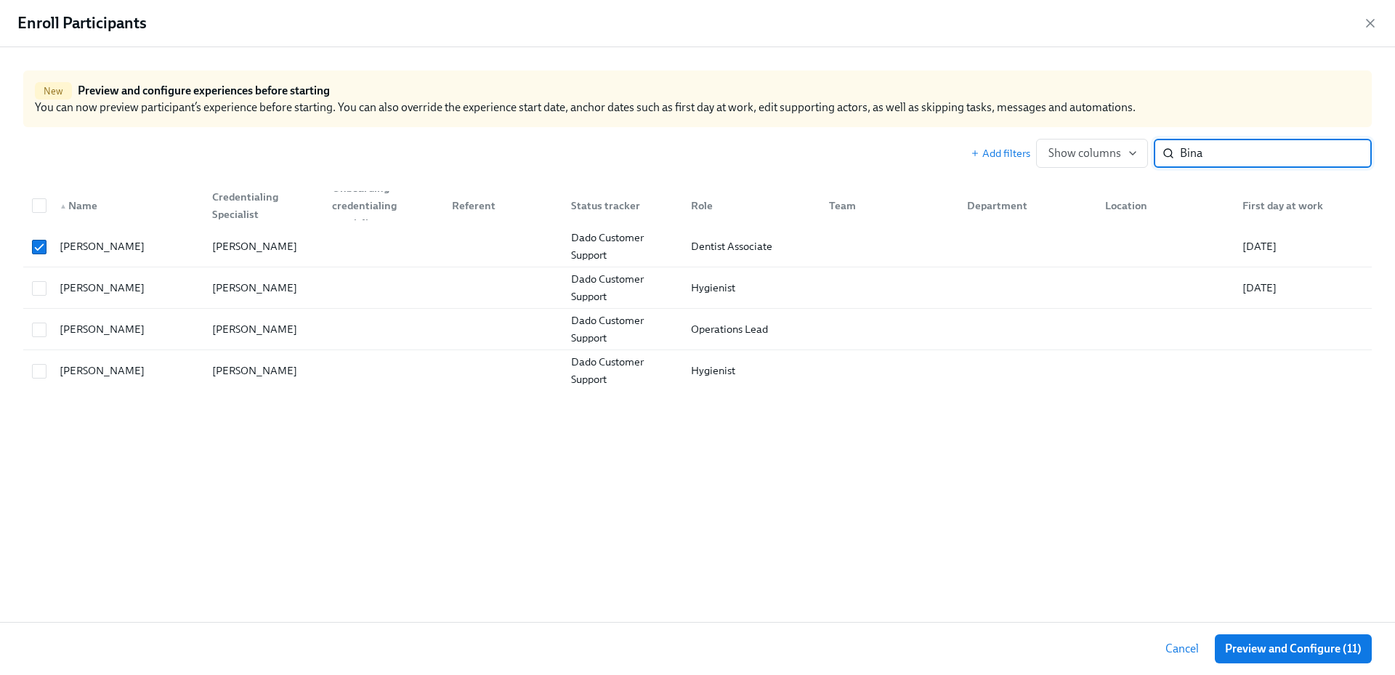
paste input "[PERSON_NAME]"
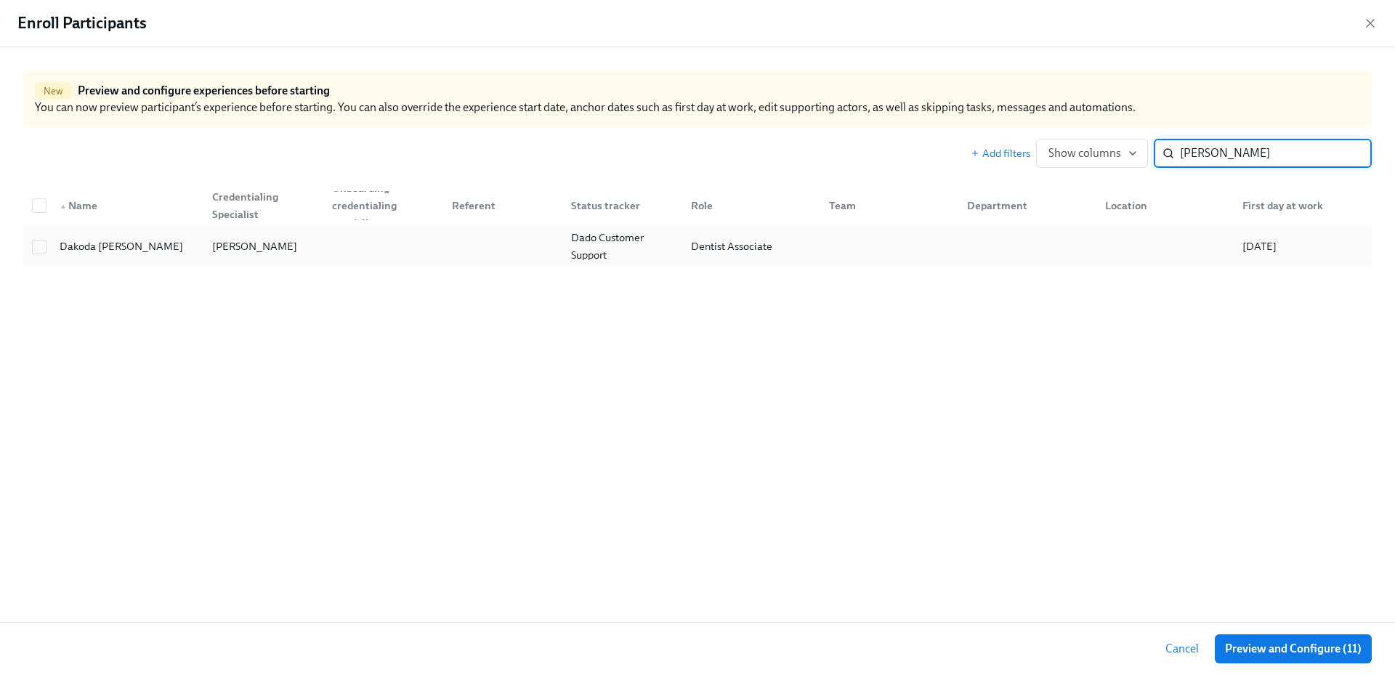
type input "[PERSON_NAME]"
click at [488, 247] on div at bounding box center [500, 246] width 120 height 29
checkbox input "true"
drag, startPoint x: 1276, startPoint y: 152, endPoint x: 1161, endPoint y: 151, distance: 115.6
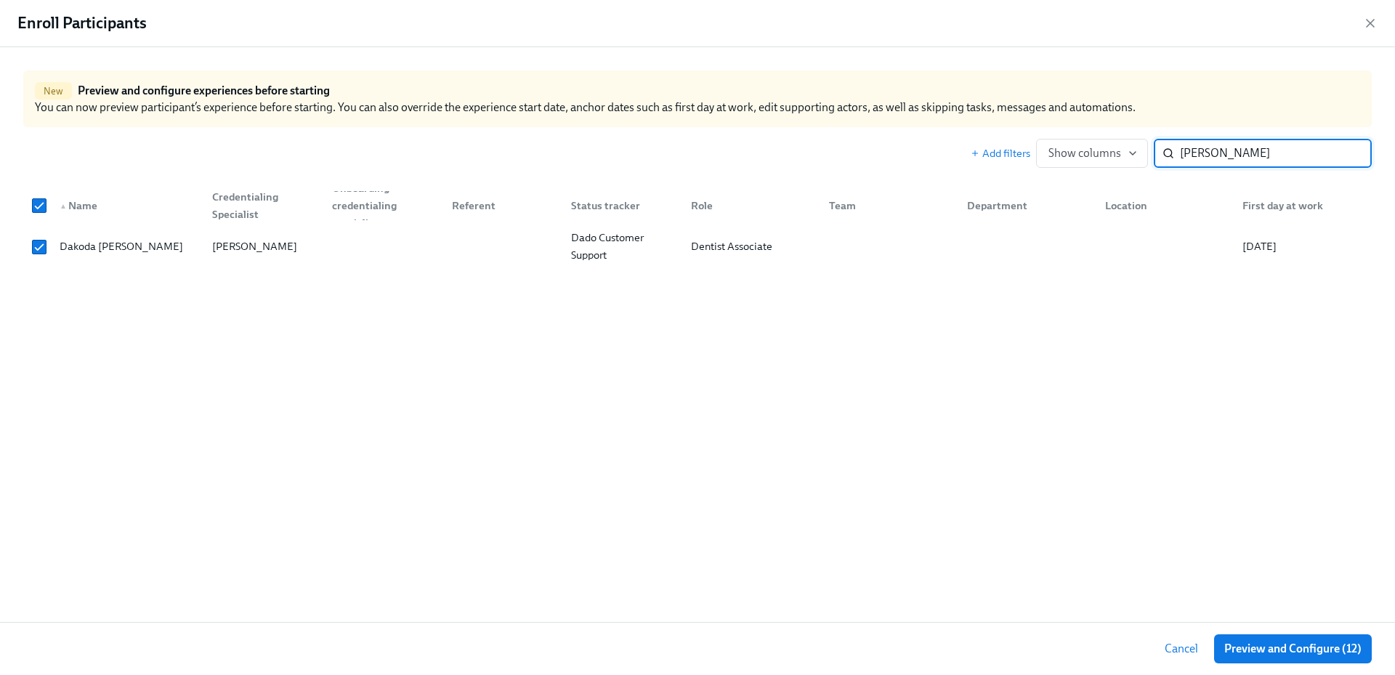
click at [1161, 151] on div "[PERSON_NAME] ​" at bounding box center [1263, 153] width 218 height 29
paste input "[PERSON_NAME]"
type input "[PERSON_NAME]"
checkbox input "false"
type input "[PERSON_NAME]"
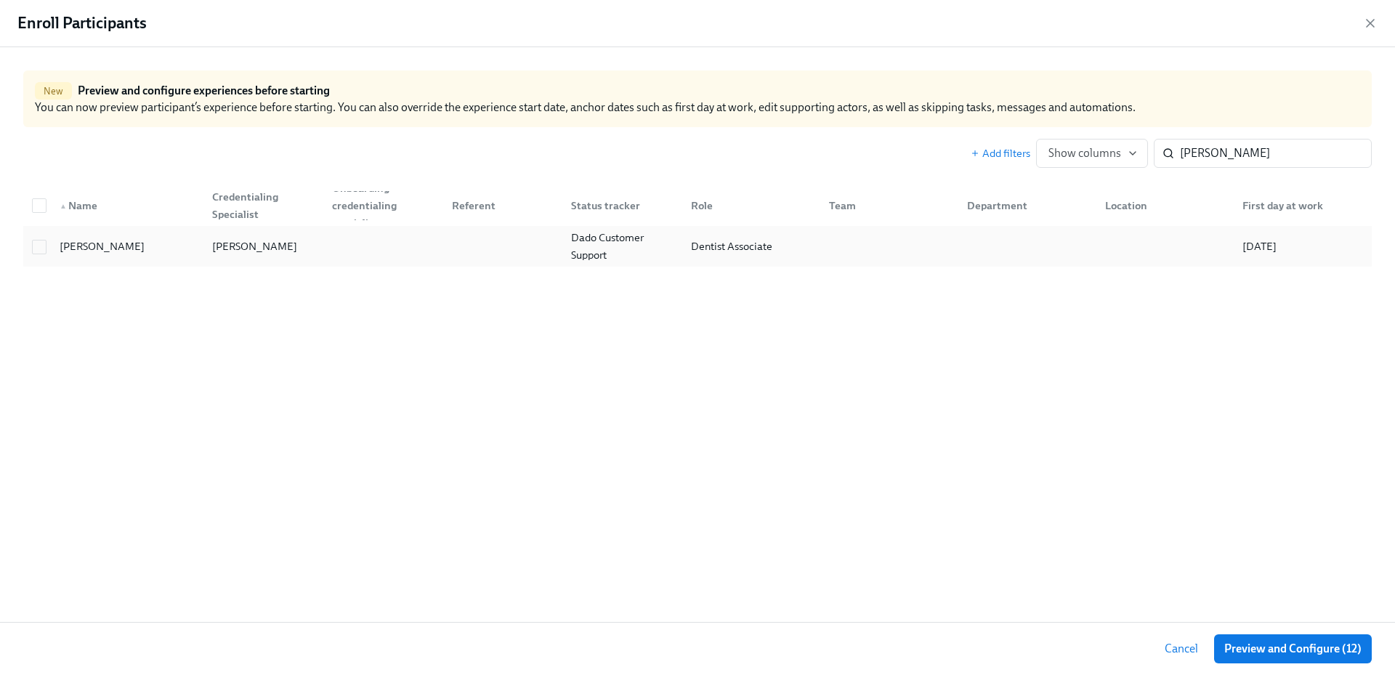
click at [305, 254] on div "[PERSON_NAME]" at bounding box center [261, 246] width 120 height 29
checkbox input "true"
drag, startPoint x: 1237, startPoint y: 153, endPoint x: 1188, endPoint y: 153, distance: 48.7
click at [1188, 153] on input "[PERSON_NAME]" at bounding box center [1276, 153] width 192 height 29
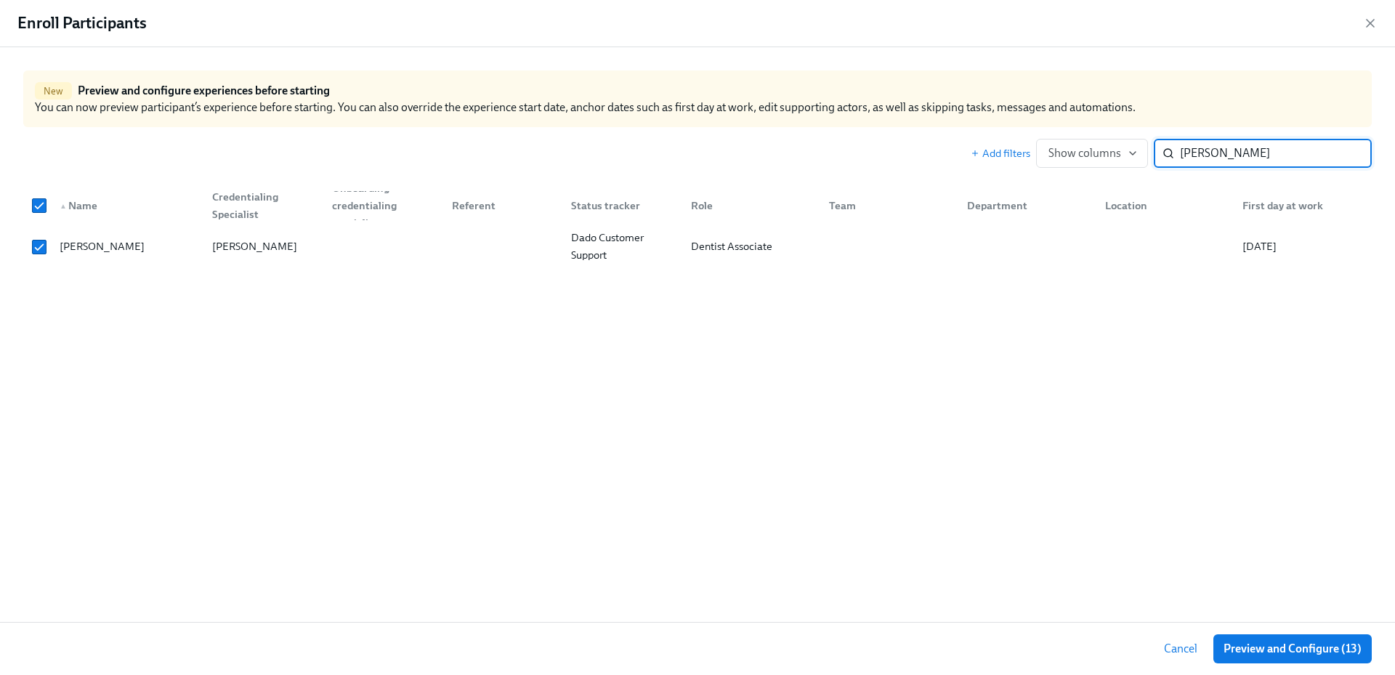
click at [1249, 153] on input "[PERSON_NAME]" at bounding box center [1276, 153] width 192 height 29
drag, startPoint x: 1253, startPoint y: 154, endPoint x: 1185, endPoint y: 153, distance: 68.3
click at [1185, 153] on input "[PERSON_NAME]" at bounding box center [1276, 153] width 192 height 29
paste input "Schiopu"
type input "Schiopu"
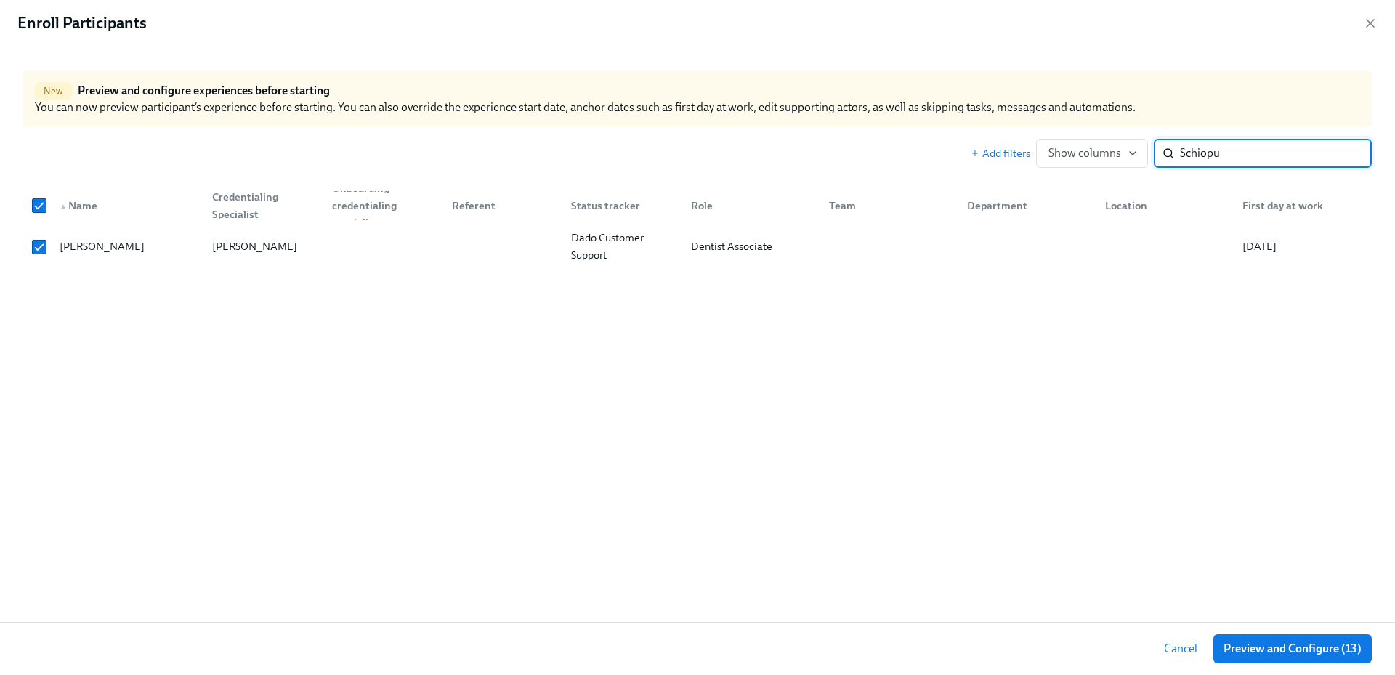
checkbox input "false"
type input "Schiopu"
click at [251, 245] on div "[PERSON_NAME]" at bounding box center [254, 246] width 97 height 17
checkbox input "true"
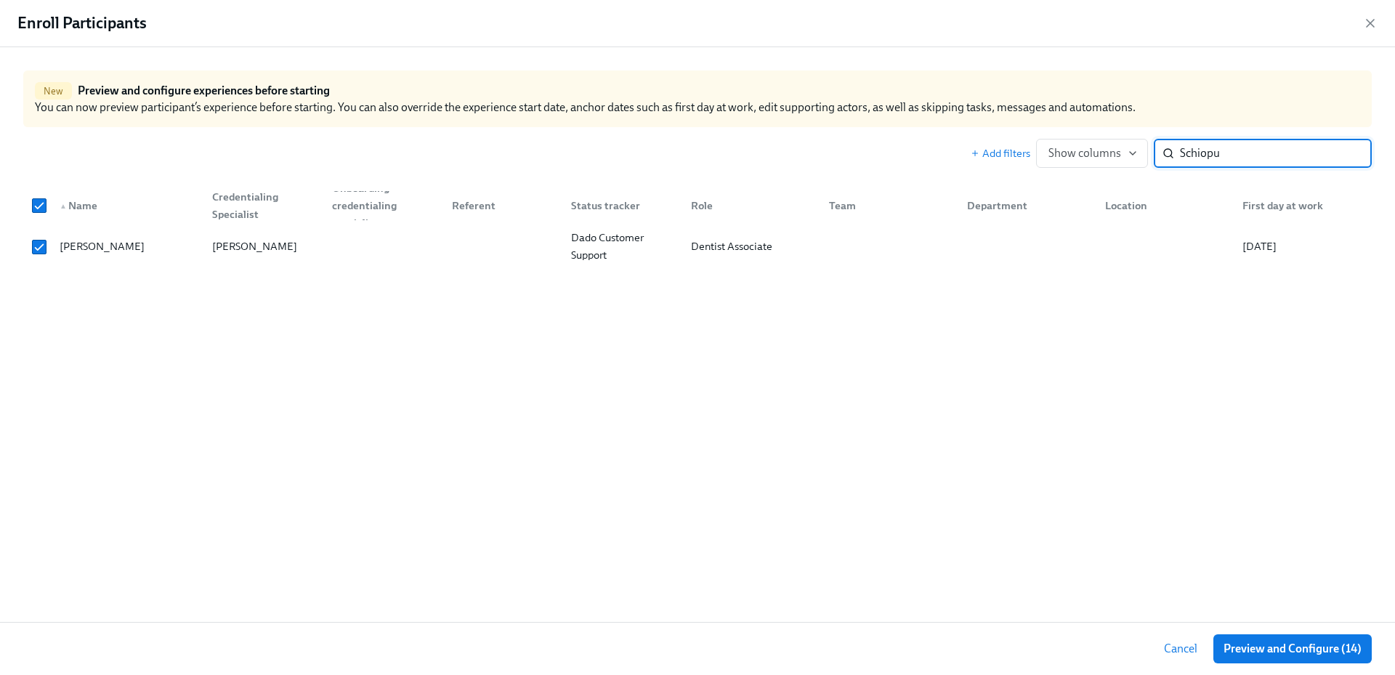
drag, startPoint x: 1230, startPoint y: 149, endPoint x: 1158, endPoint y: 153, distance: 71.3
click at [1158, 153] on div "Schiopu ​" at bounding box center [1263, 153] width 218 height 29
paste input "[PERSON_NAME]"
type input "[PERSON_NAME]"
checkbox input "false"
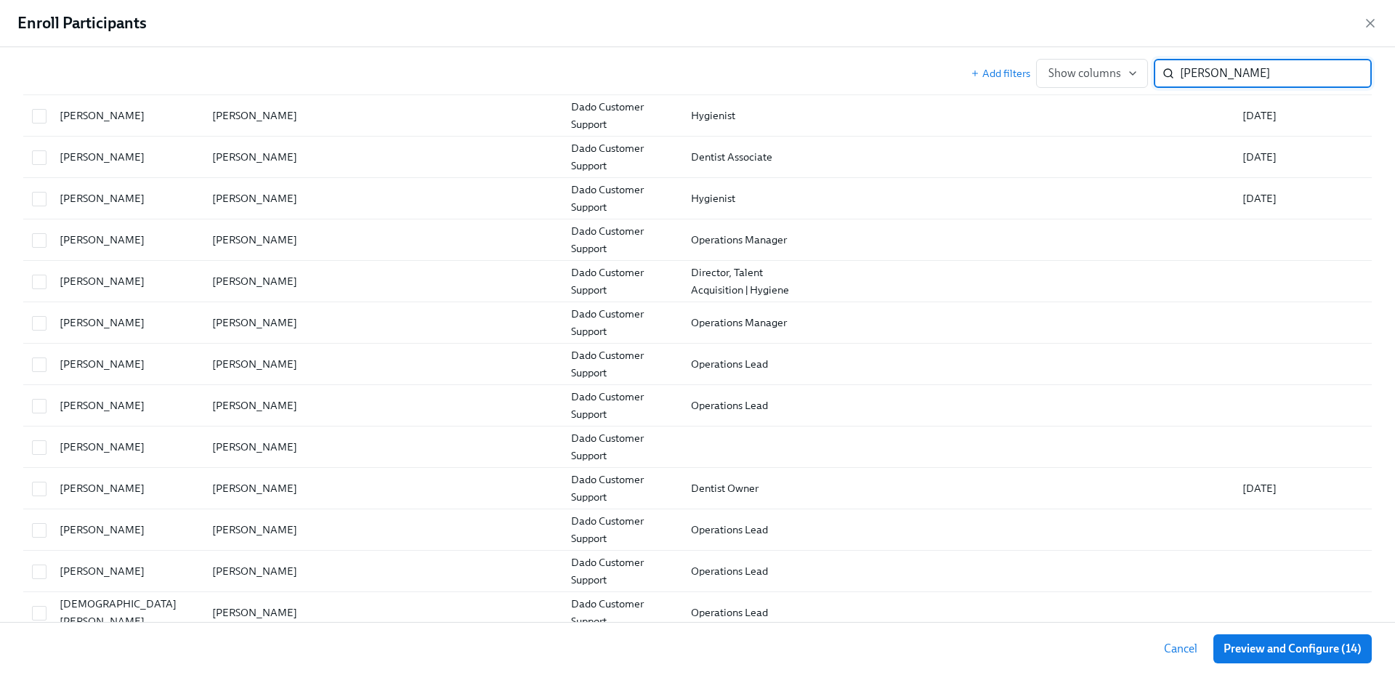
scroll to position [455, 0]
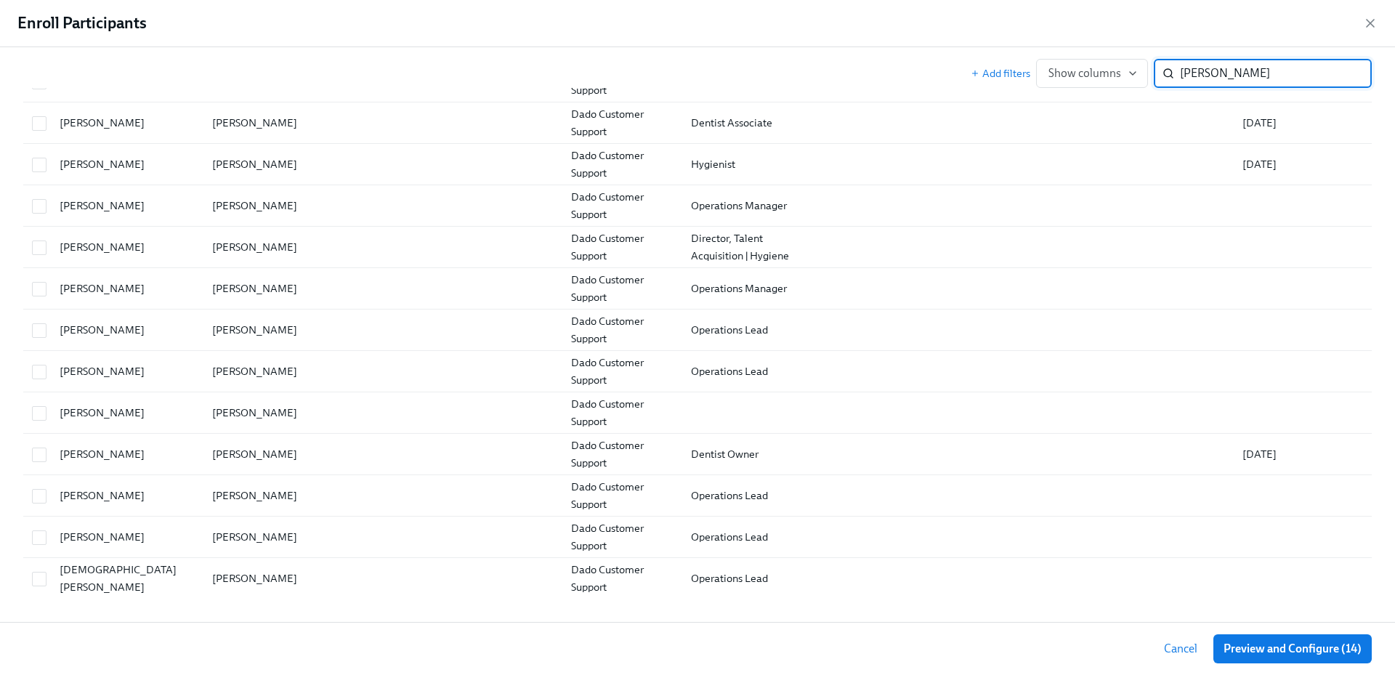
drag, startPoint x: 1230, startPoint y: 70, endPoint x: 1142, endPoint y: 68, distance: 88.0
click at [1137, 70] on div "Add filters Show columns [PERSON_NAME] ​" at bounding box center [1171, 73] width 401 height 29
paste input "[PERSON_NAME]"
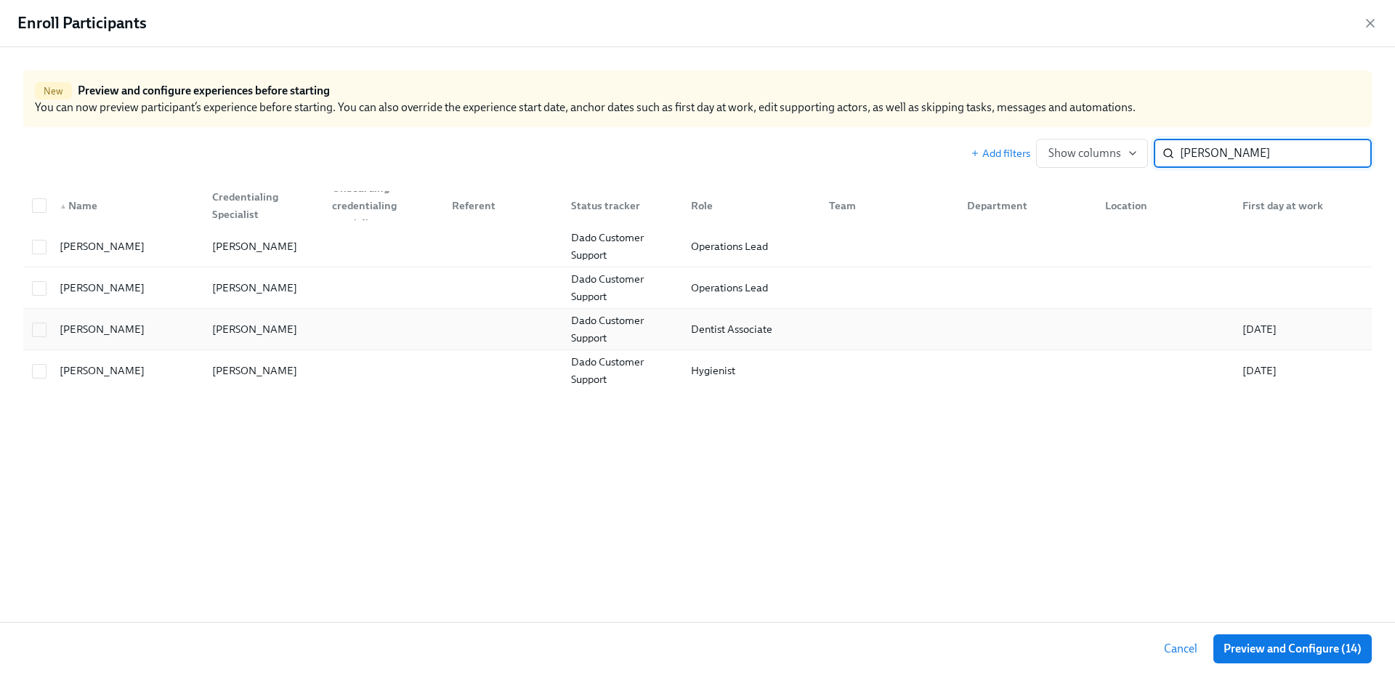
type input "[PERSON_NAME]"
click at [230, 334] on div "[PERSON_NAME]" at bounding box center [254, 329] width 97 height 17
checkbox input "true"
drag, startPoint x: 1256, startPoint y: 150, endPoint x: 1187, endPoint y: 147, distance: 69.1
click at [1187, 147] on input "[PERSON_NAME]" at bounding box center [1276, 153] width 192 height 29
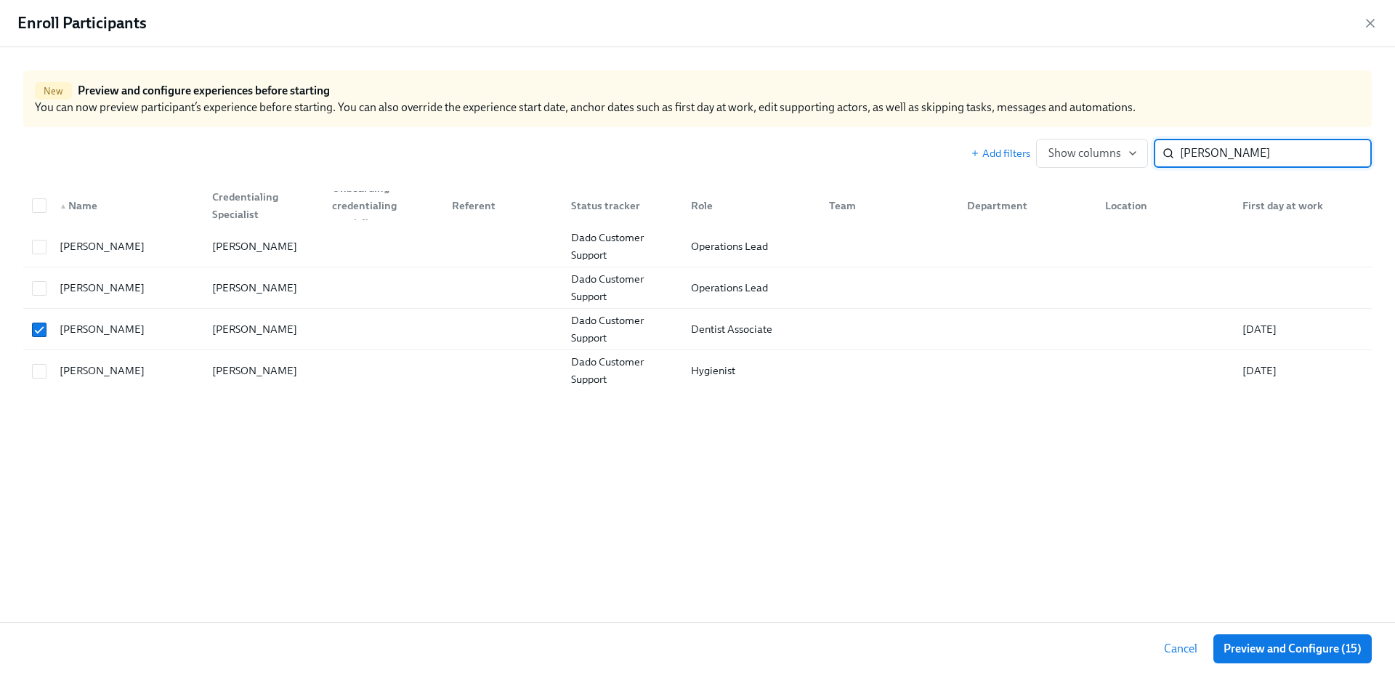
click at [1220, 153] on input "[PERSON_NAME]" at bounding box center [1276, 153] width 192 height 29
click at [1245, 153] on input "[PERSON_NAME]" at bounding box center [1276, 153] width 192 height 29
drag, startPoint x: 1245, startPoint y: 153, endPoint x: 1153, endPoint y: 156, distance: 92.3
click at [1153, 156] on div "Add filters Show columns [PERSON_NAME] ​" at bounding box center [1171, 153] width 401 height 29
paste input "Jai"
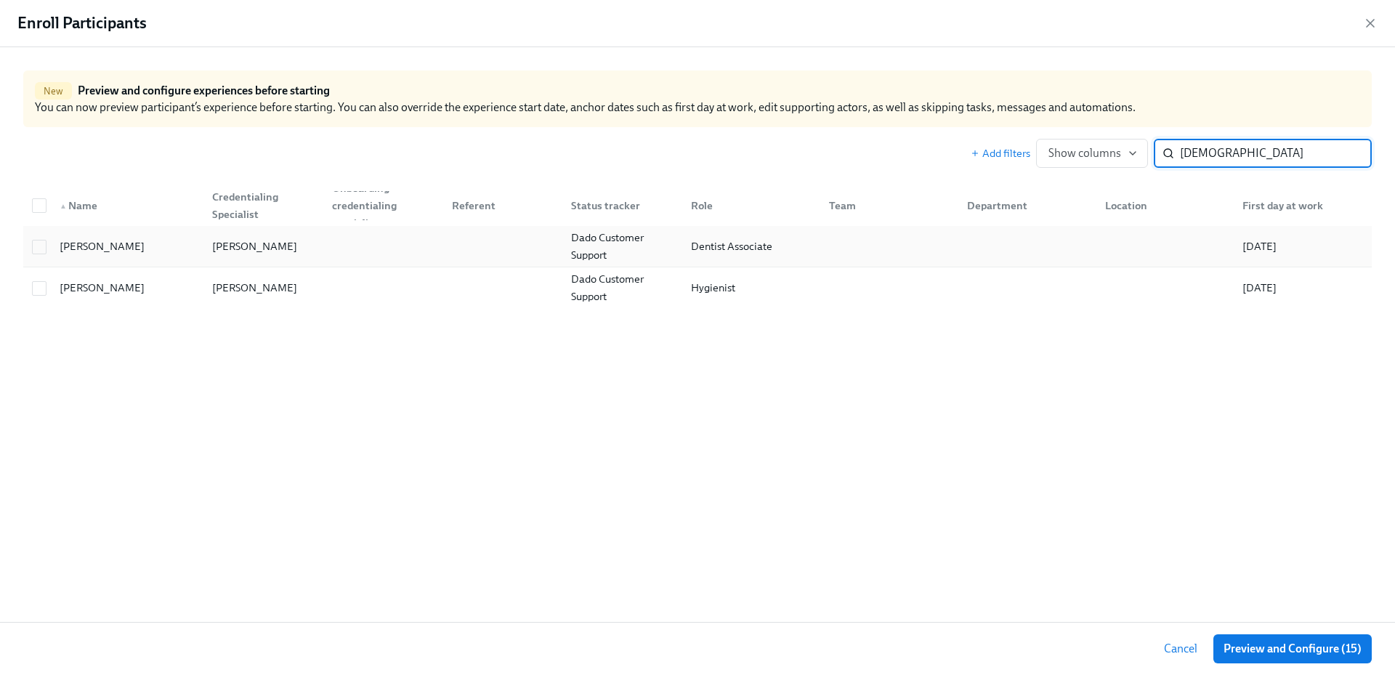
type input "[DEMOGRAPHIC_DATA]"
click at [228, 255] on div "[PERSON_NAME]" at bounding box center [254, 246] width 97 height 17
checkbox input "true"
drag, startPoint x: 1185, startPoint y: 145, endPoint x: 1166, endPoint y: 143, distance: 19.7
click at [1166, 143] on div "[DEMOGRAPHIC_DATA] ​" at bounding box center [1263, 153] width 218 height 29
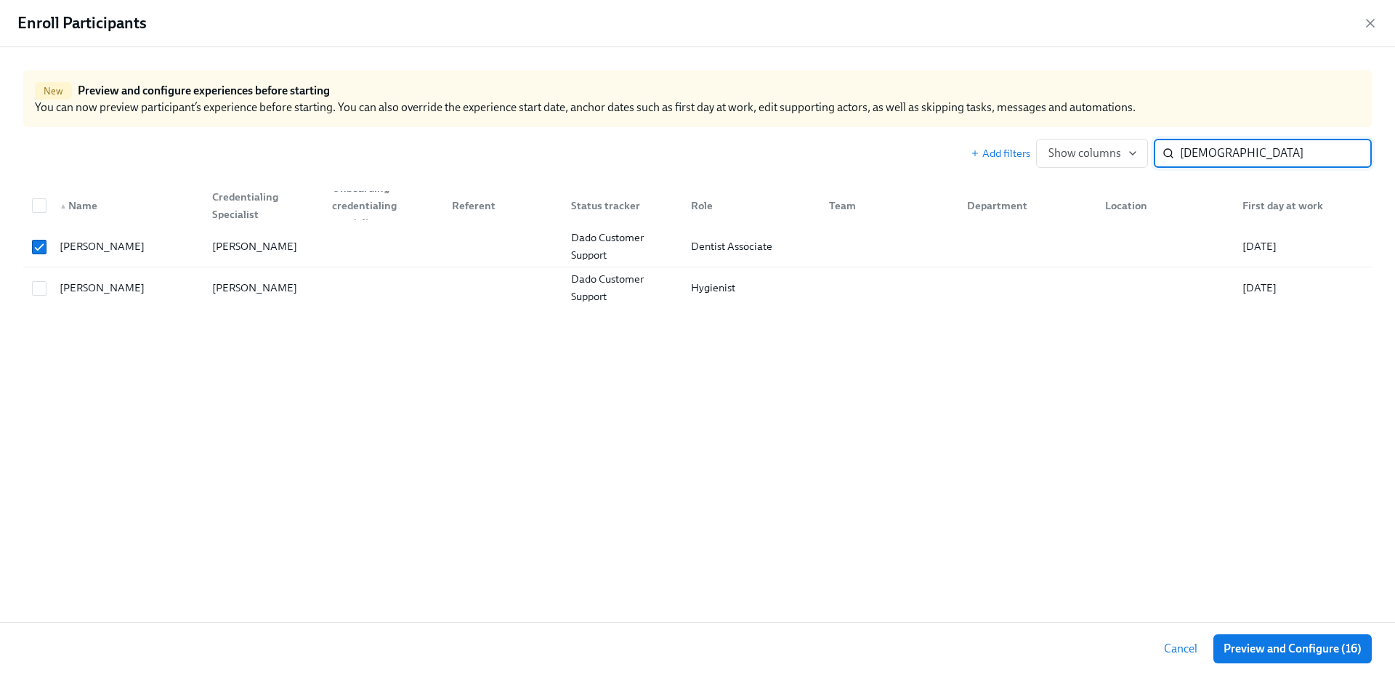
paste input "[PERSON_NAME]"
type input "[PERSON_NAME]"
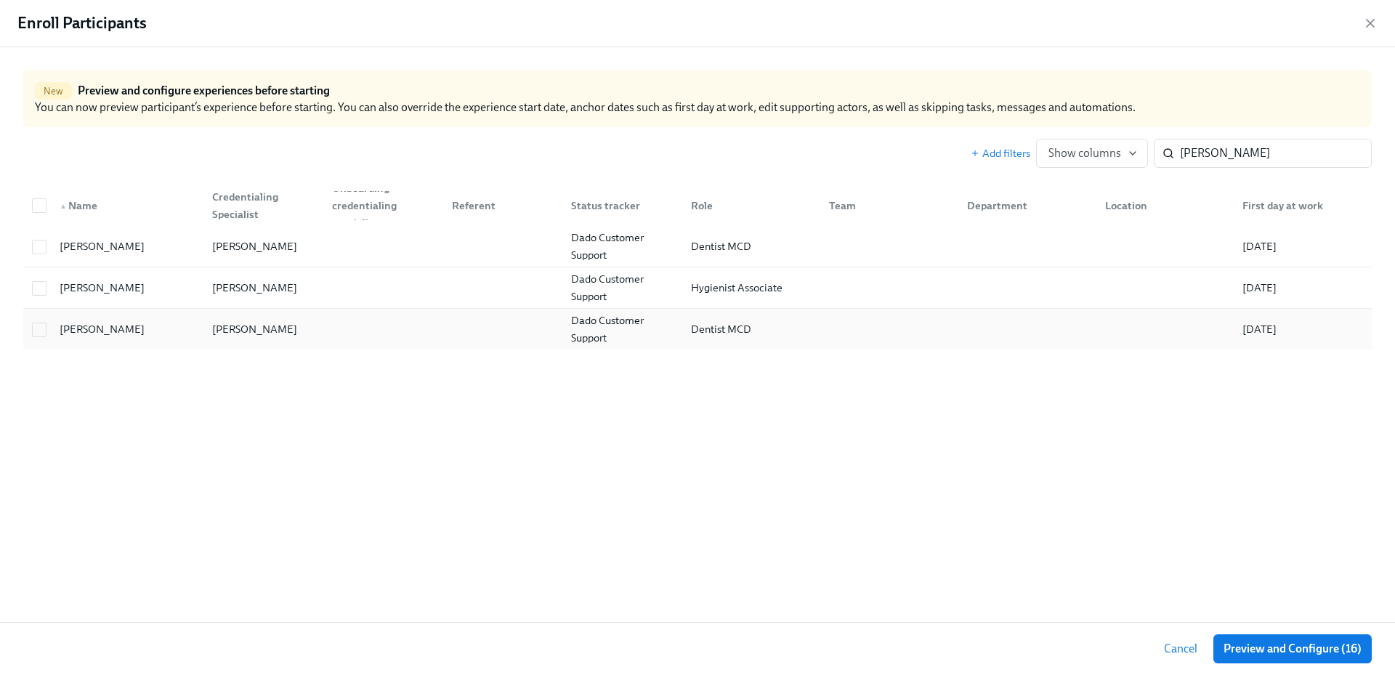
click at [169, 329] on div "[PERSON_NAME]" at bounding box center [124, 329] width 153 height 29
checkbox input "true"
drag, startPoint x: 1245, startPoint y: 153, endPoint x: 1148, endPoint y: 146, distance: 97.6
click at [1148, 146] on div "Add filters Show columns [PERSON_NAME] ​" at bounding box center [1171, 153] width 401 height 29
paste input "[PERSON_NAME]"
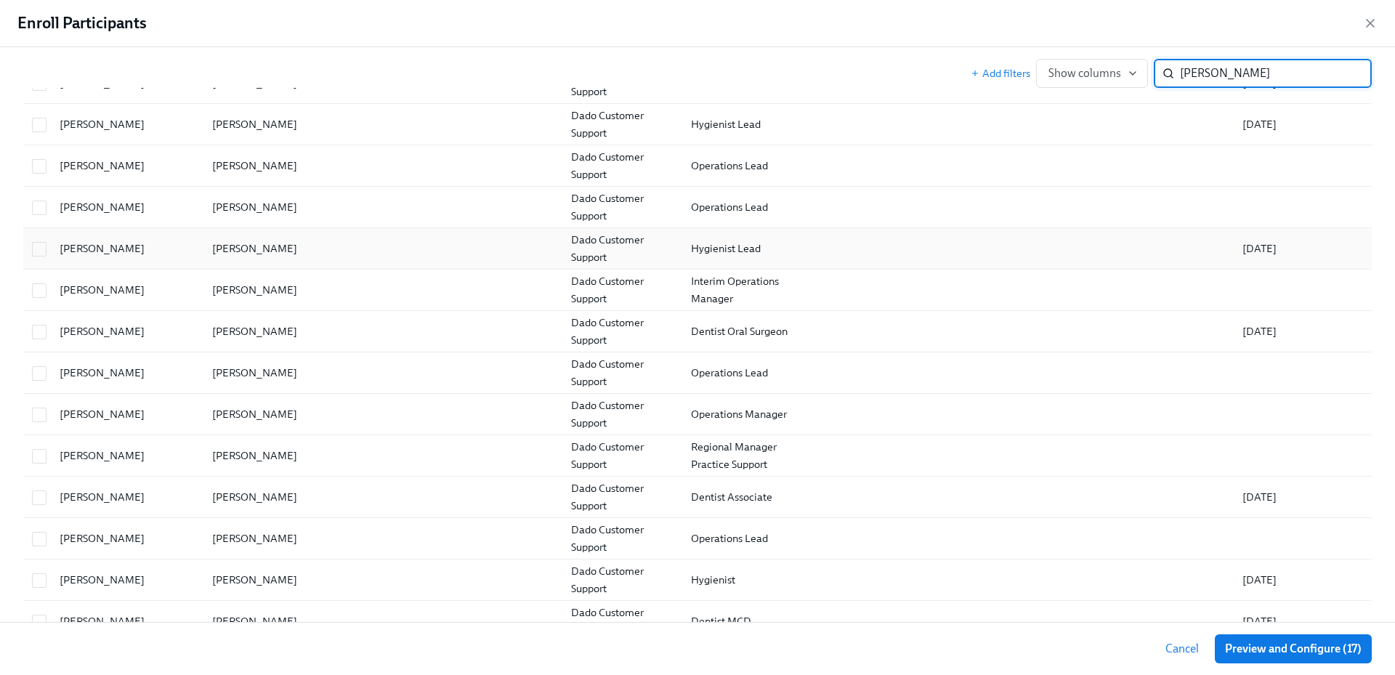
scroll to position [331, 0]
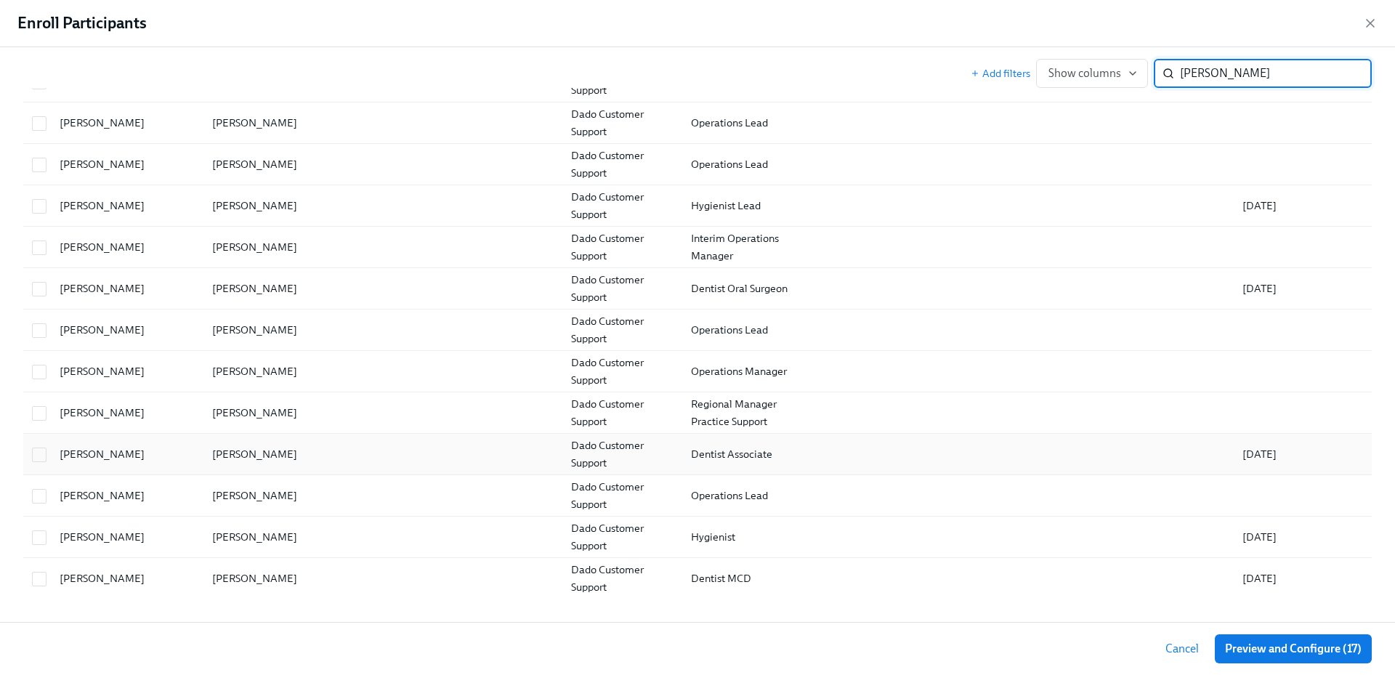
type input "[PERSON_NAME]"
click at [251, 456] on div "[PERSON_NAME]" at bounding box center [254, 454] width 97 height 17
checkbox input "true"
drag, startPoint x: 1231, startPoint y: 70, endPoint x: 1143, endPoint y: 70, distance: 87.9
click at [1142, 70] on div "Add filters Show columns [PERSON_NAME] ​" at bounding box center [1171, 73] width 401 height 29
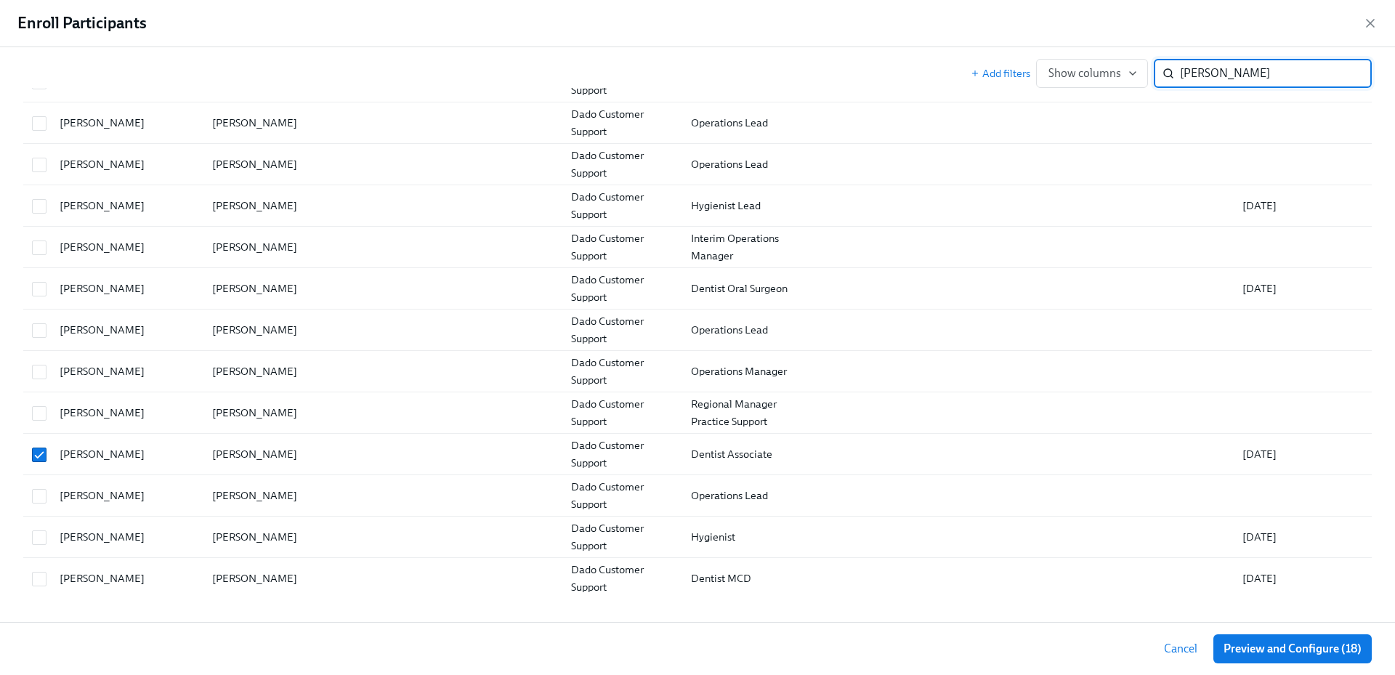
paste input "Cipriani"
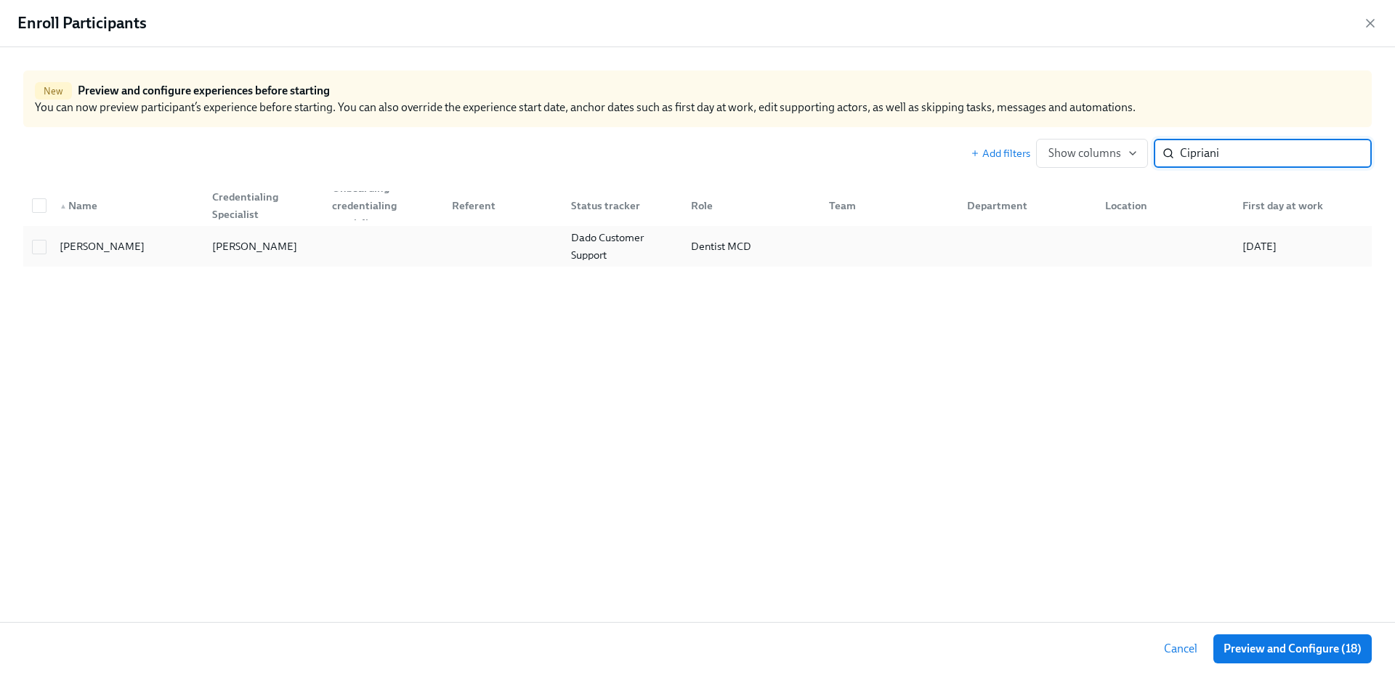
type input "Cipriani"
click at [413, 254] on div at bounding box center [381, 246] width 120 height 29
checkbox input "true"
drag, startPoint x: 1272, startPoint y: 146, endPoint x: 1159, endPoint y: 149, distance: 112.7
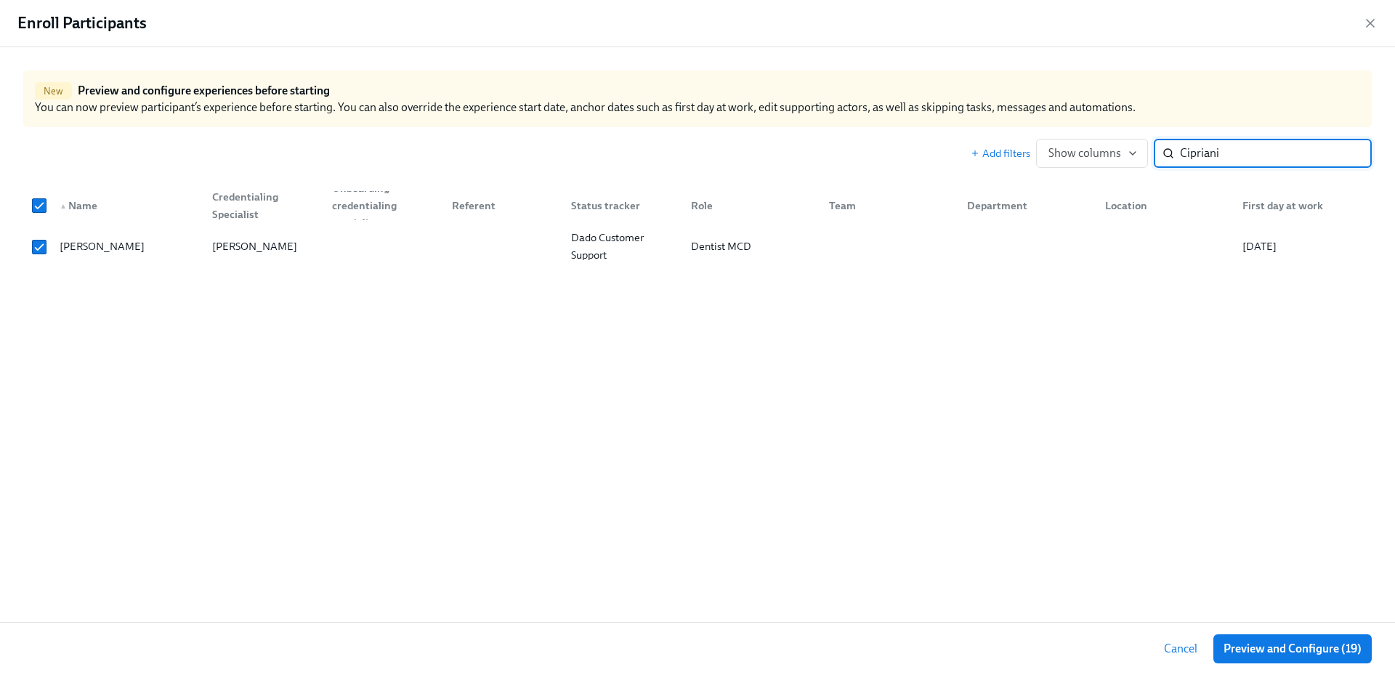
click at [1159, 149] on div "Cipriani ​" at bounding box center [1263, 153] width 218 height 29
paste input "[PERSON_NAME]"
type input "[PERSON_NAME]"
checkbox input "false"
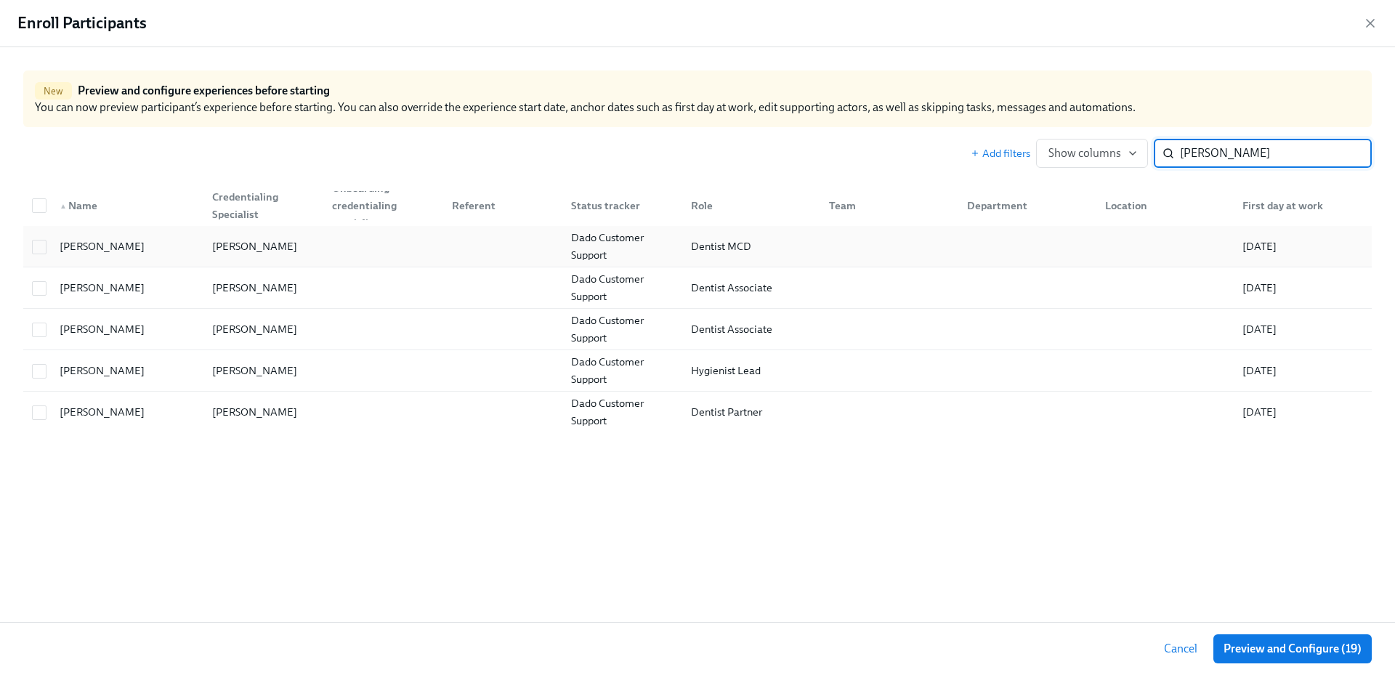
type input "[PERSON_NAME]"
click at [427, 241] on div at bounding box center [381, 246] width 120 height 29
checkbox input "true"
click at [1178, 154] on div "[PERSON_NAME] ​" at bounding box center [1263, 153] width 218 height 29
paste input "[PERSON_NAME]"
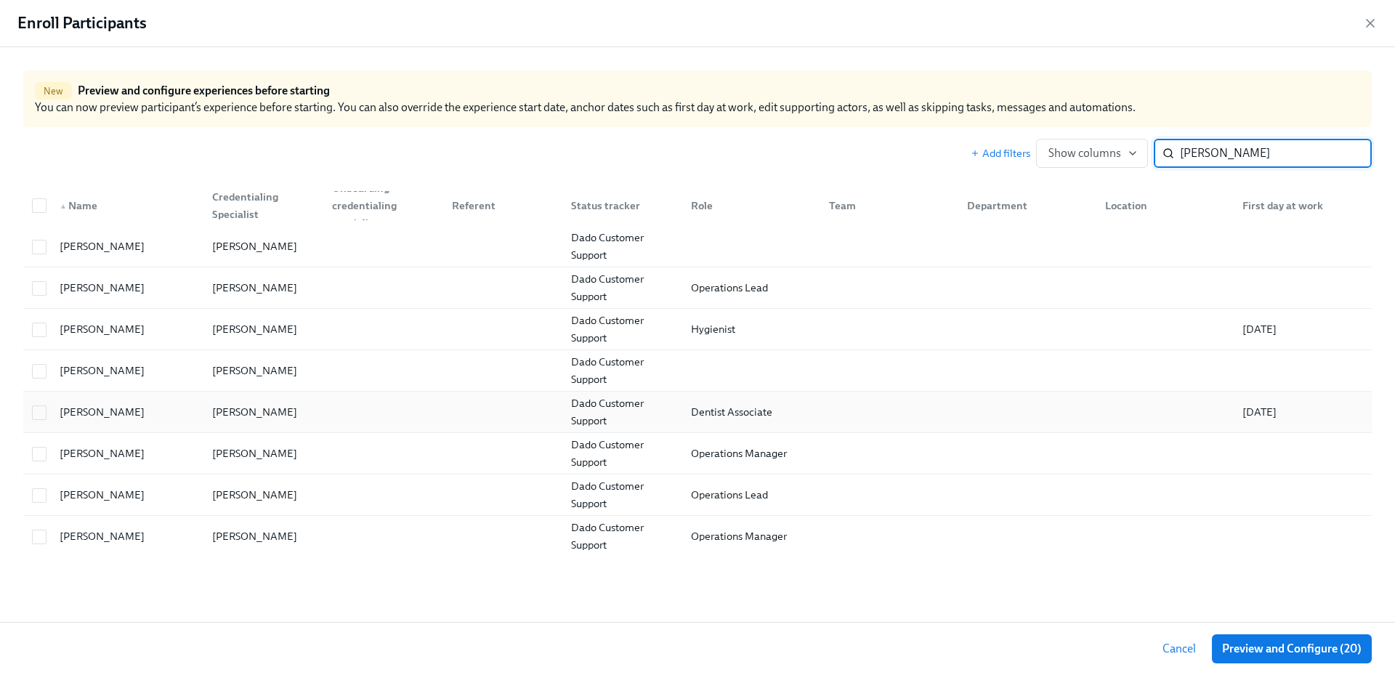
type input "[PERSON_NAME]"
click at [113, 418] on div "[PERSON_NAME]" at bounding box center [124, 412] width 153 height 29
checkbox input "true"
click at [1279, 653] on span "Preview and Configure (21)" at bounding box center [1293, 649] width 137 height 15
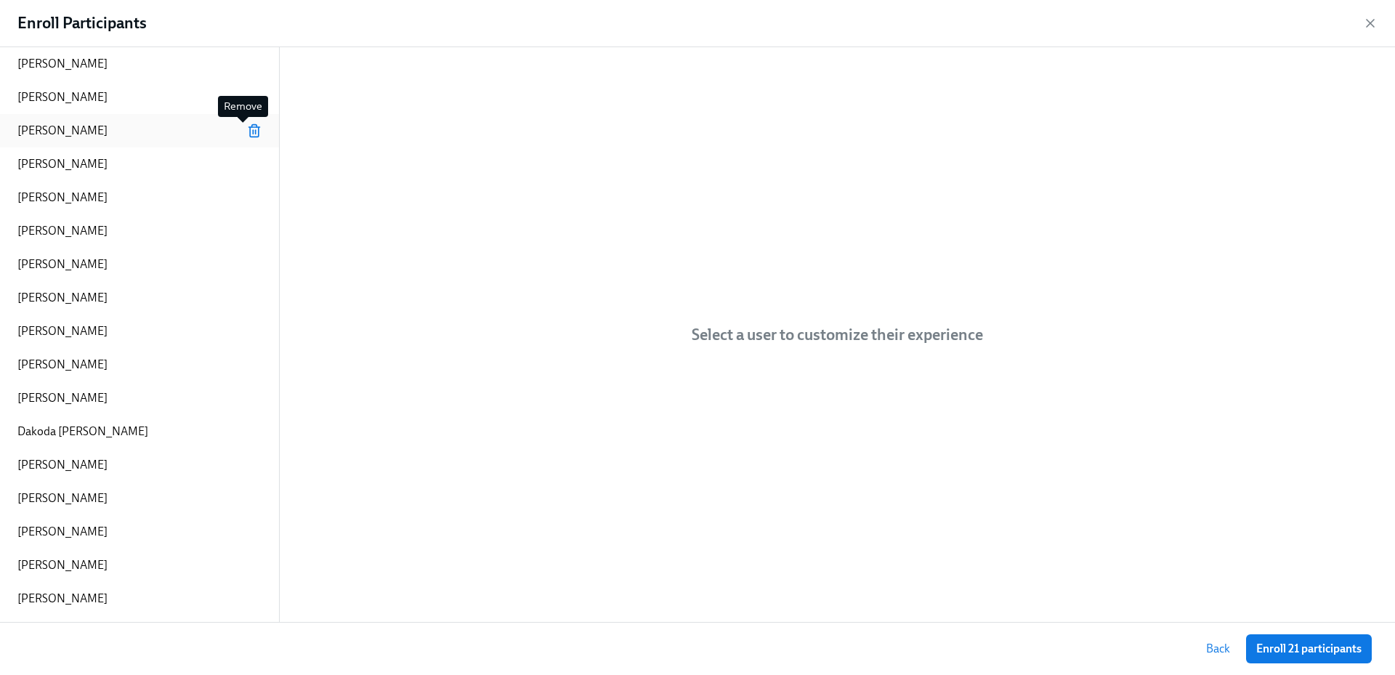
click at [247, 133] on icon "button" at bounding box center [254, 131] width 15 height 15
drag, startPoint x: 1325, startPoint y: 655, endPoint x: 49, endPoint y: 486, distance: 1286.6
click at [1325, 655] on span "Enroll 20 participants" at bounding box center [1308, 649] width 108 height 15
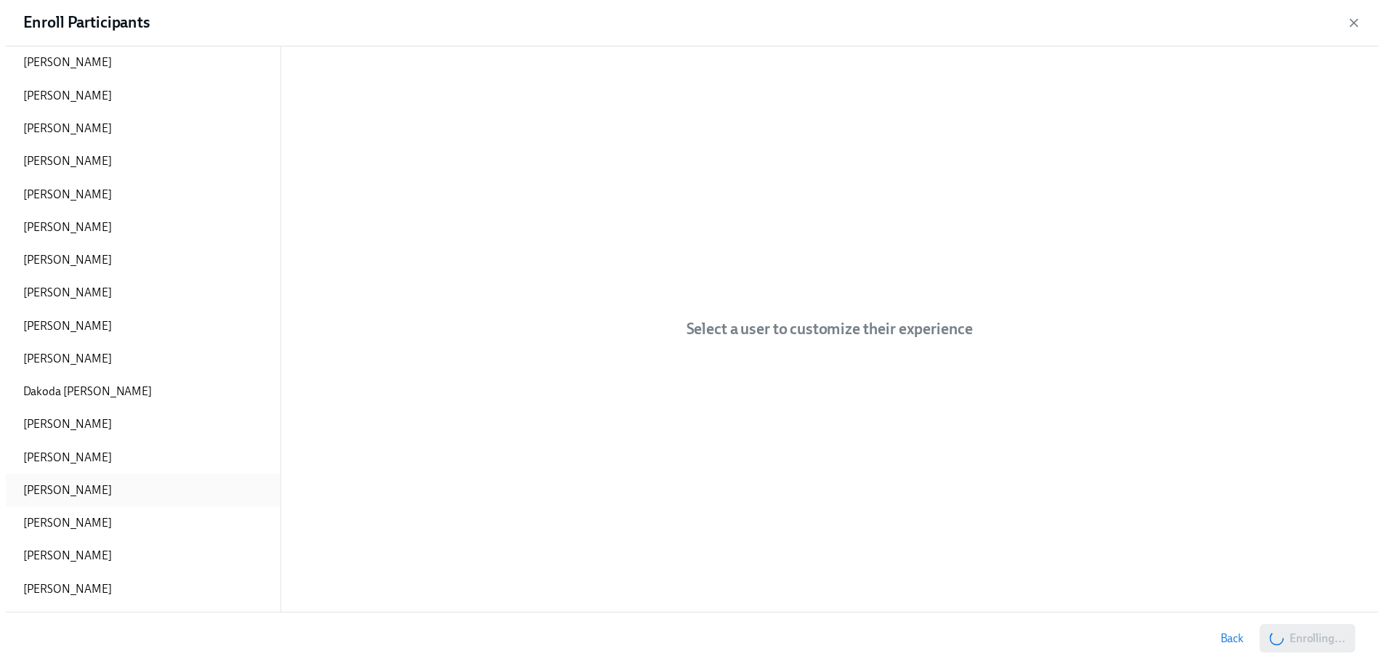
scroll to position [0, 17965]
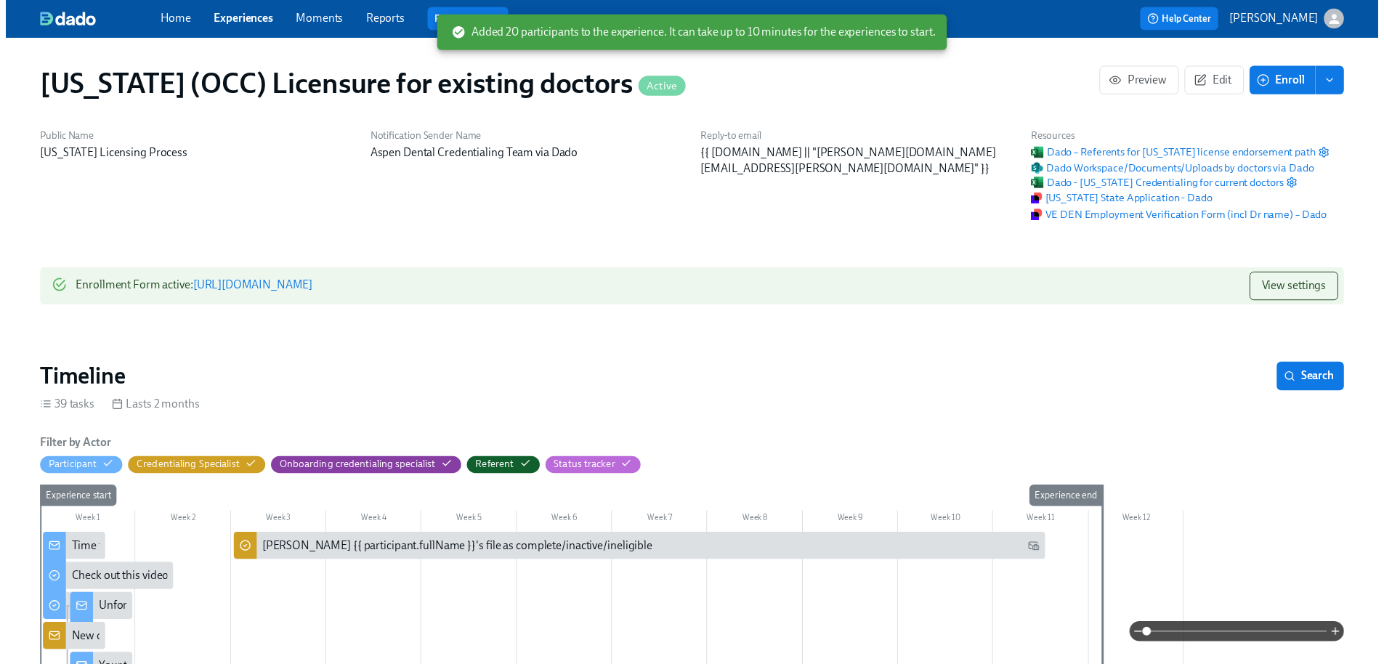
scroll to position [0, 17954]
